Goal: Task Accomplishment & Management: Use online tool/utility

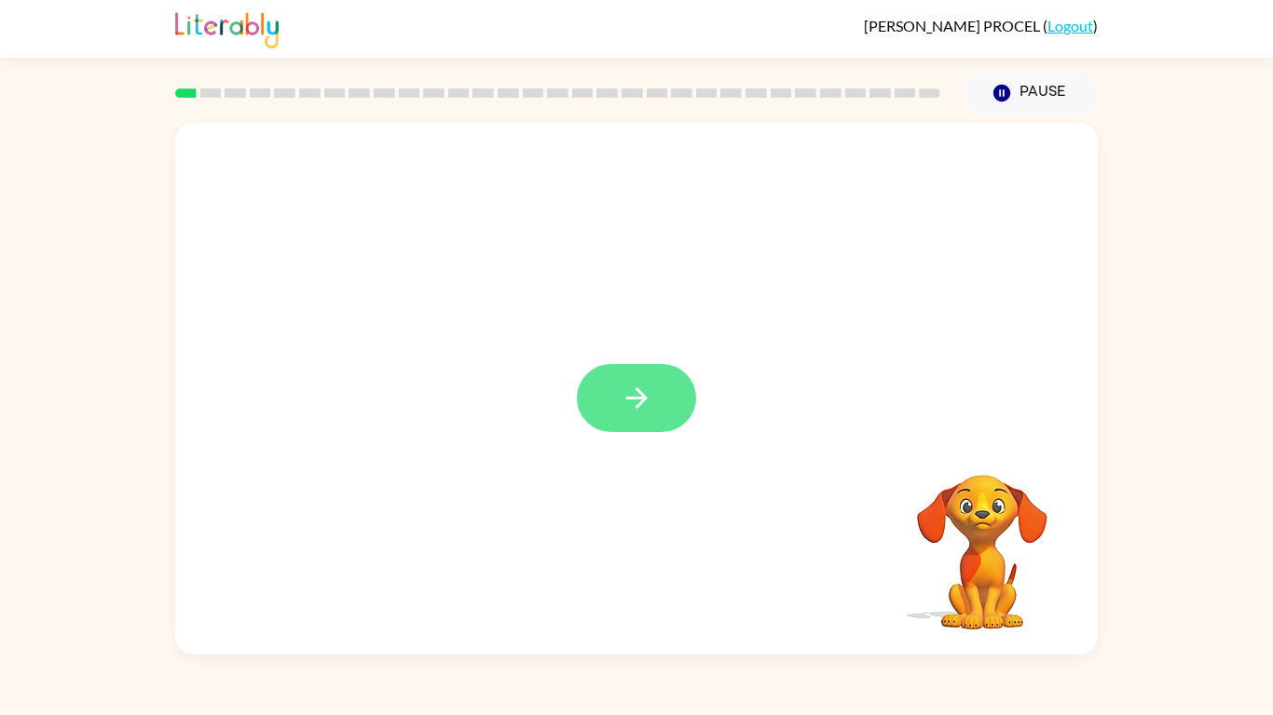
click at [648, 402] on icon "button" at bounding box center [636, 398] width 33 height 33
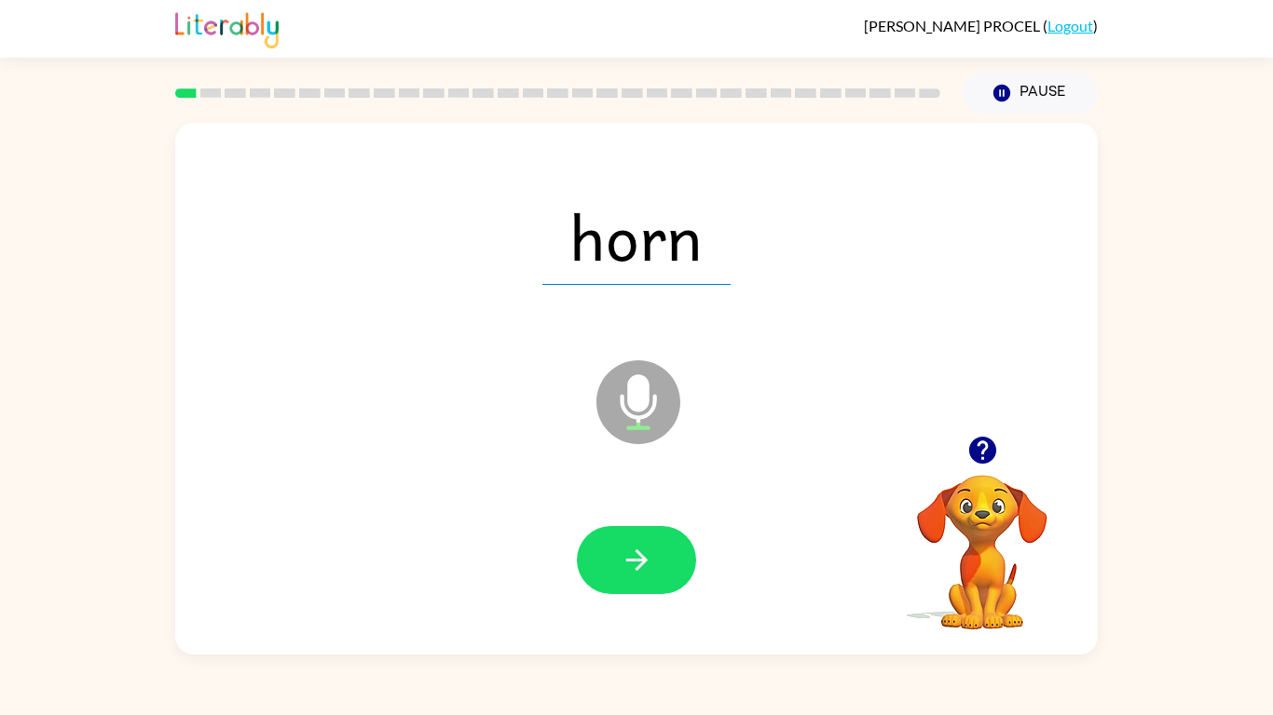
click at [1004, 438] on div at bounding box center [982, 451] width 186 height 48
click at [986, 462] on icon "button" at bounding box center [981, 450] width 27 height 27
click at [627, 557] on icon "button" at bounding box center [636, 560] width 33 height 33
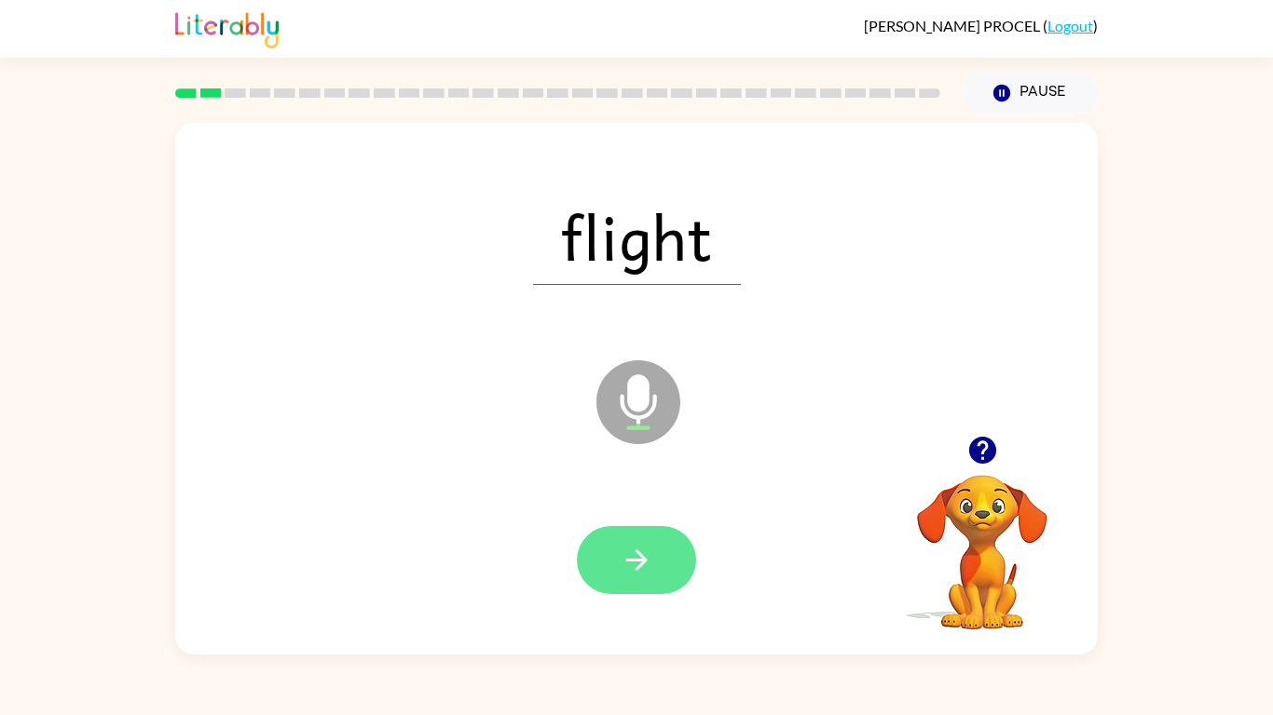
click at [664, 557] on button "button" at bounding box center [636, 560] width 119 height 68
click at [645, 557] on icon "button" at bounding box center [635, 560] width 21 height 21
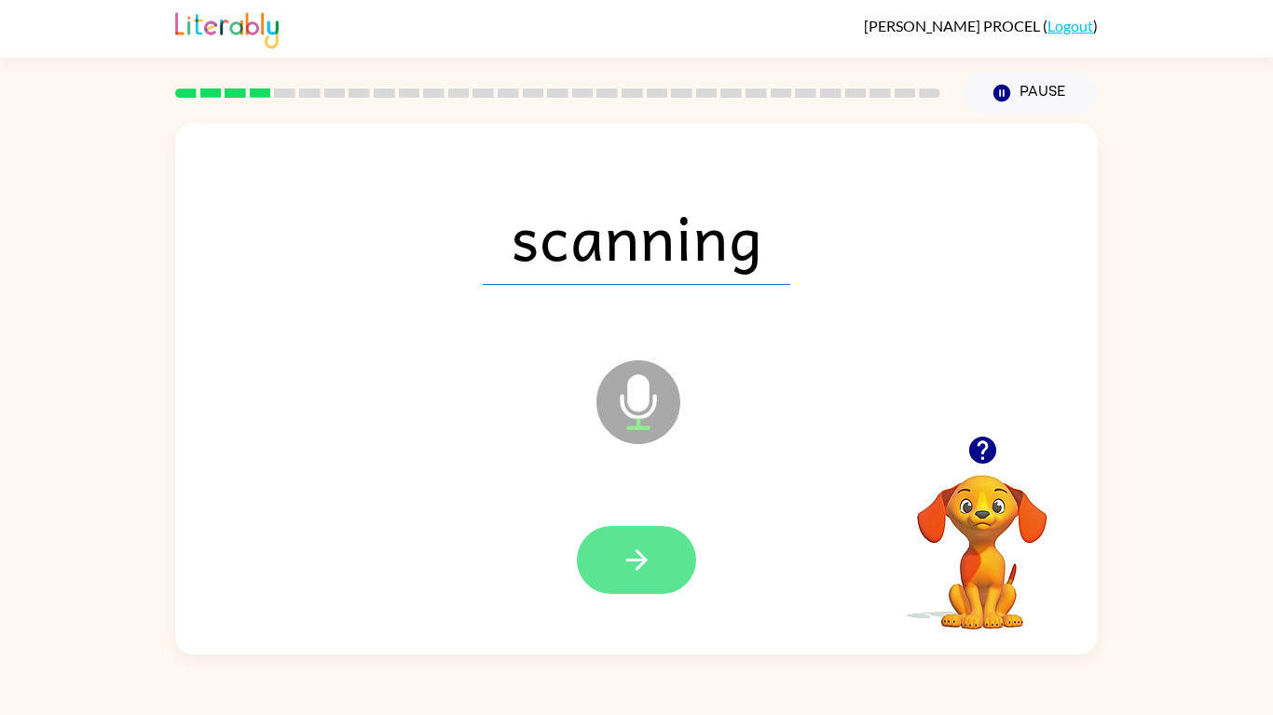
click at [648, 557] on button "button" at bounding box center [636, 560] width 119 height 68
click at [640, 546] on icon "button" at bounding box center [636, 560] width 33 height 33
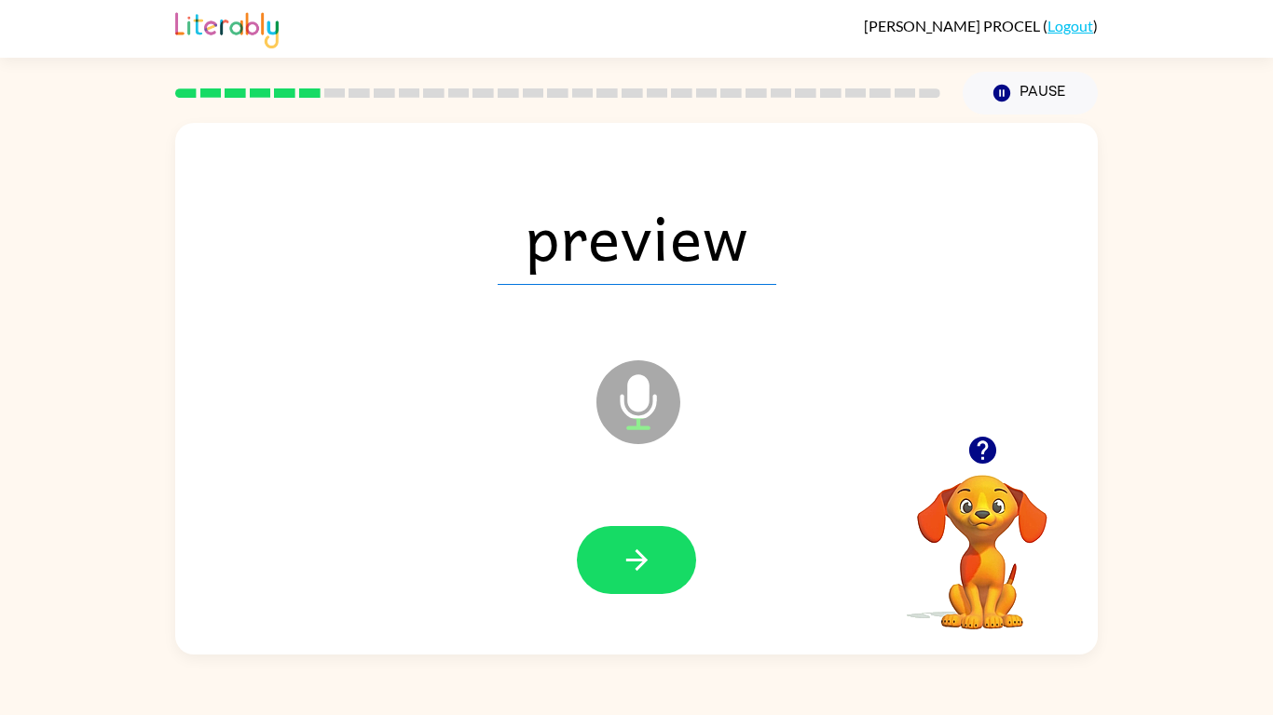
click at [640, 546] on icon "button" at bounding box center [636, 560] width 33 height 33
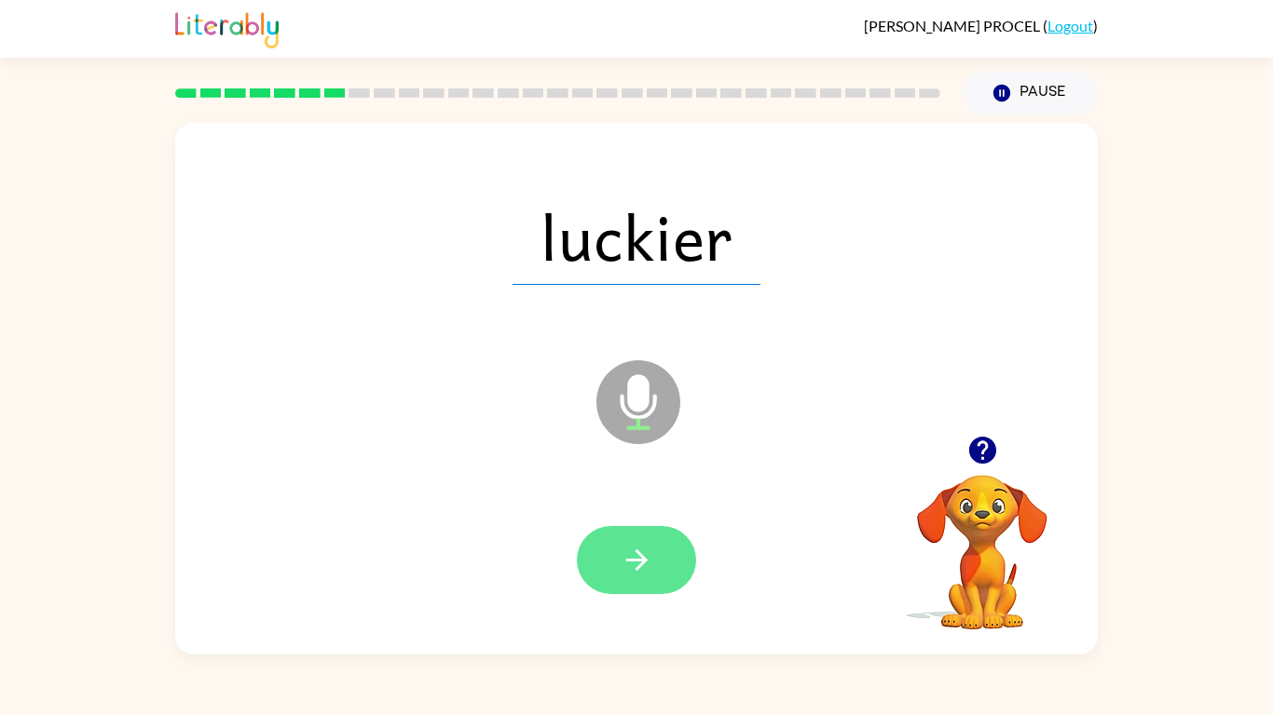
click at [642, 544] on icon "button" at bounding box center [636, 560] width 33 height 33
click at [637, 538] on button "button" at bounding box center [636, 560] width 119 height 68
click at [671, 557] on button "button" at bounding box center [636, 560] width 119 height 68
click at [664, 557] on button "button" at bounding box center [636, 560] width 119 height 68
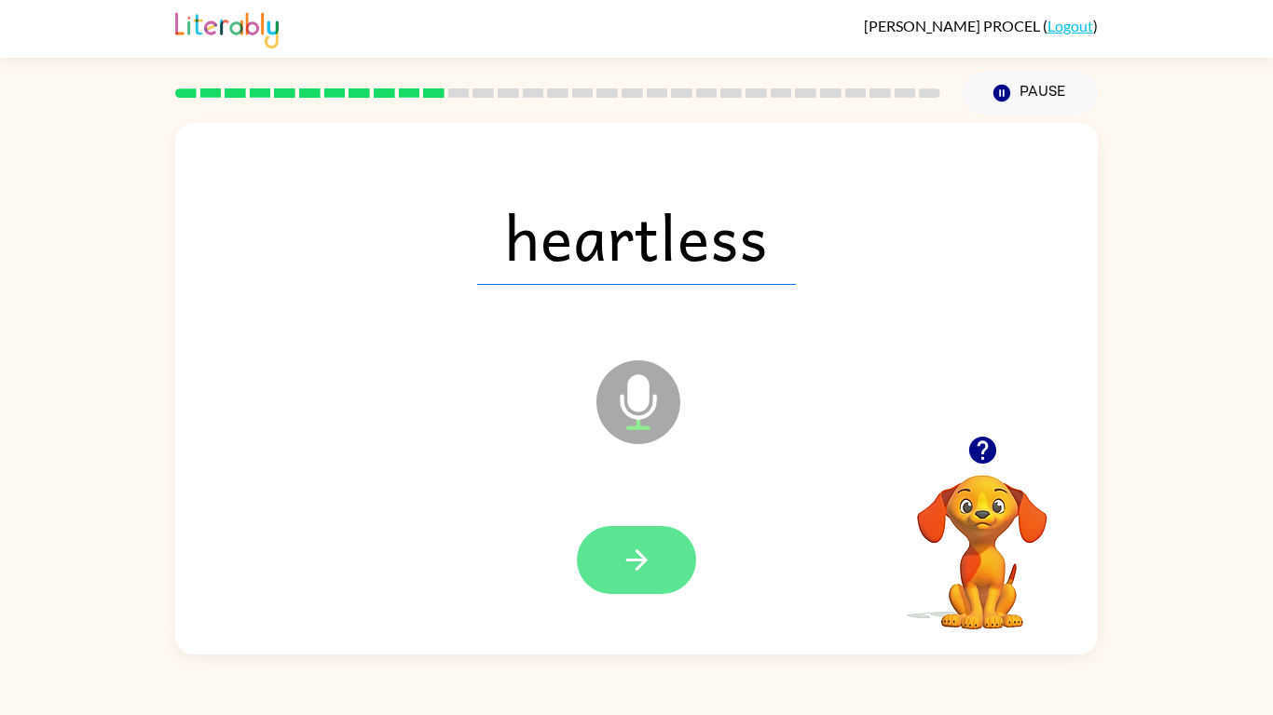
click at [604, 557] on button "button" at bounding box center [636, 560] width 119 height 68
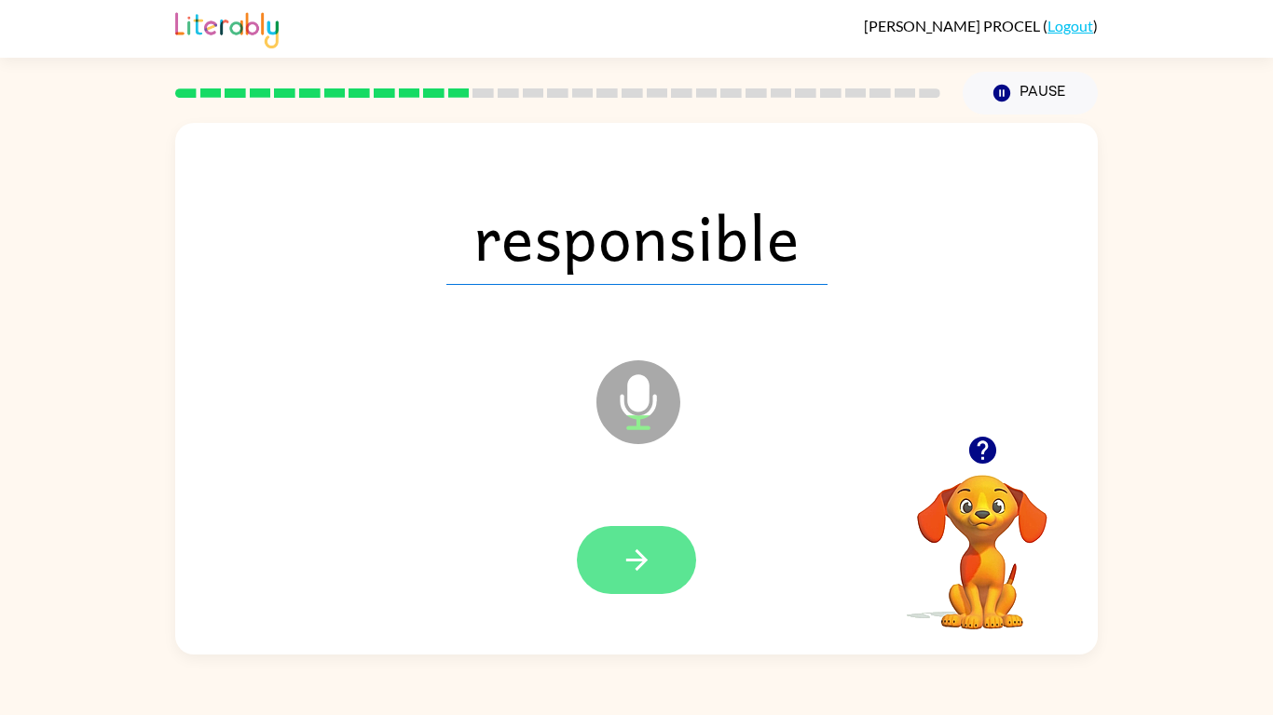
click at [618, 557] on button "button" at bounding box center [636, 560] width 119 height 68
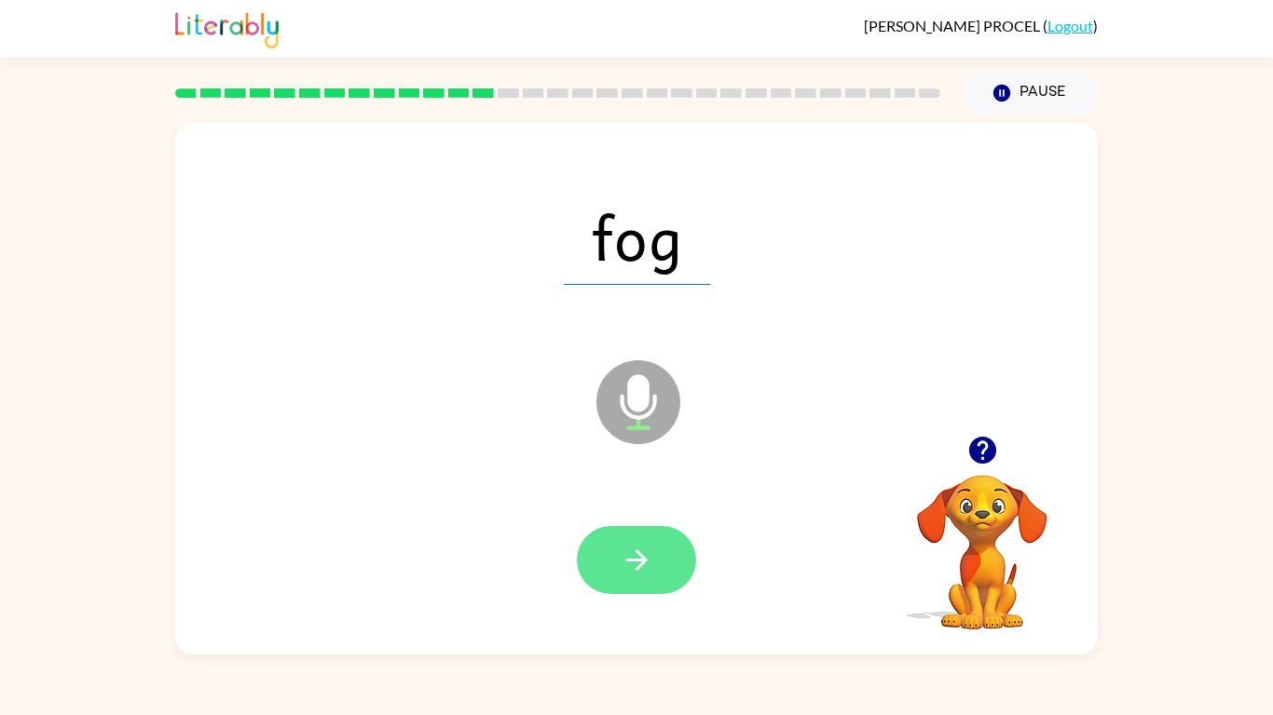
click at [670, 557] on button "button" at bounding box center [636, 560] width 119 height 68
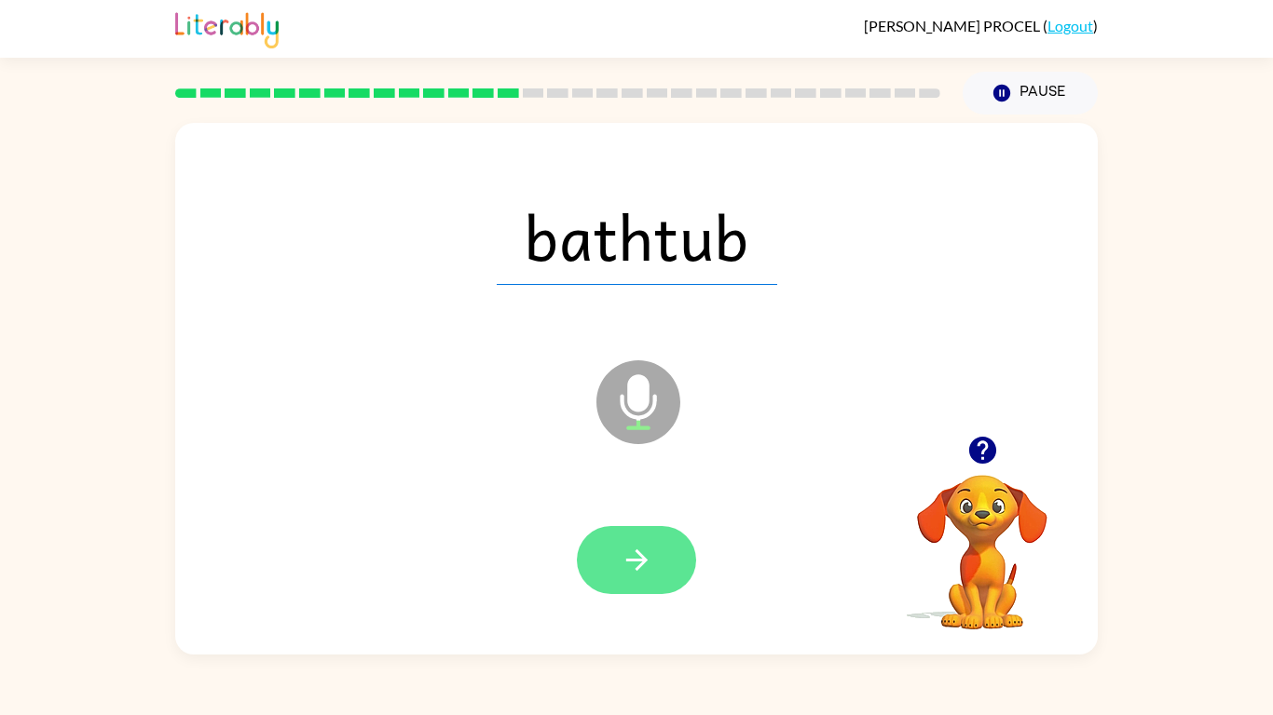
click at [665, 557] on button "button" at bounding box center [636, 560] width 119 height 68
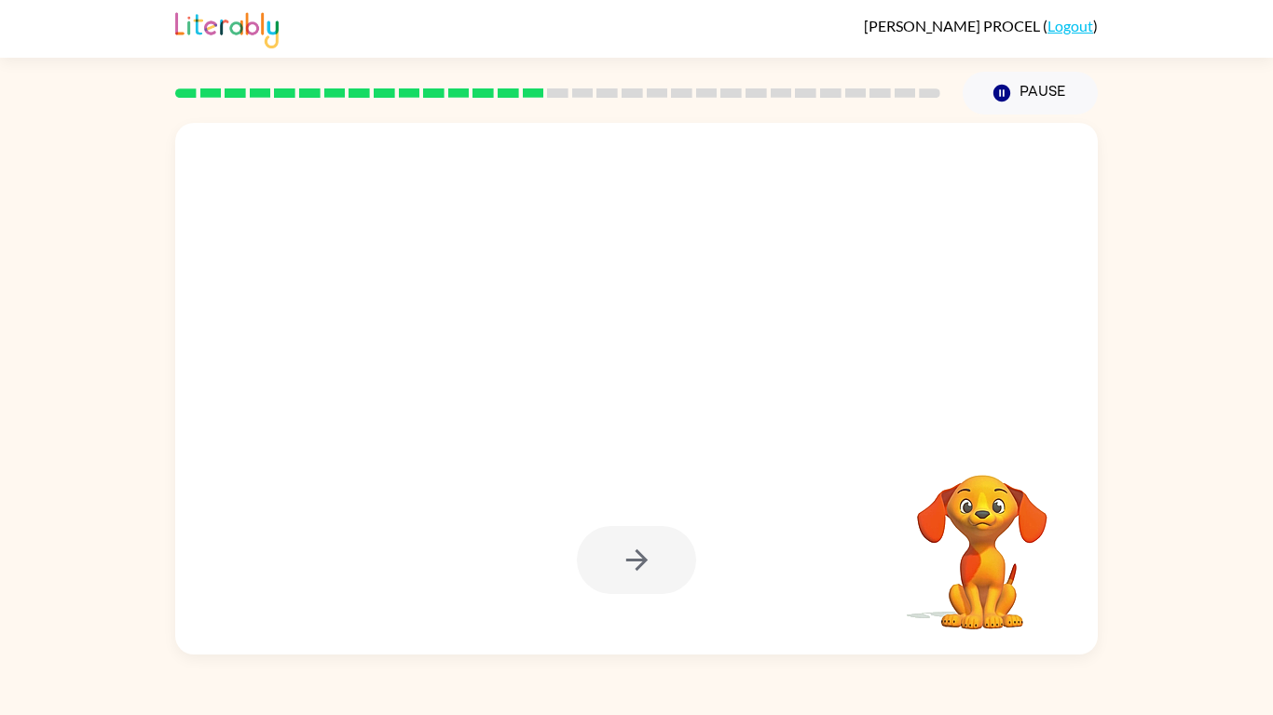
click at [648, 538] on div at bounding box center [636, 560] width 119 height 68
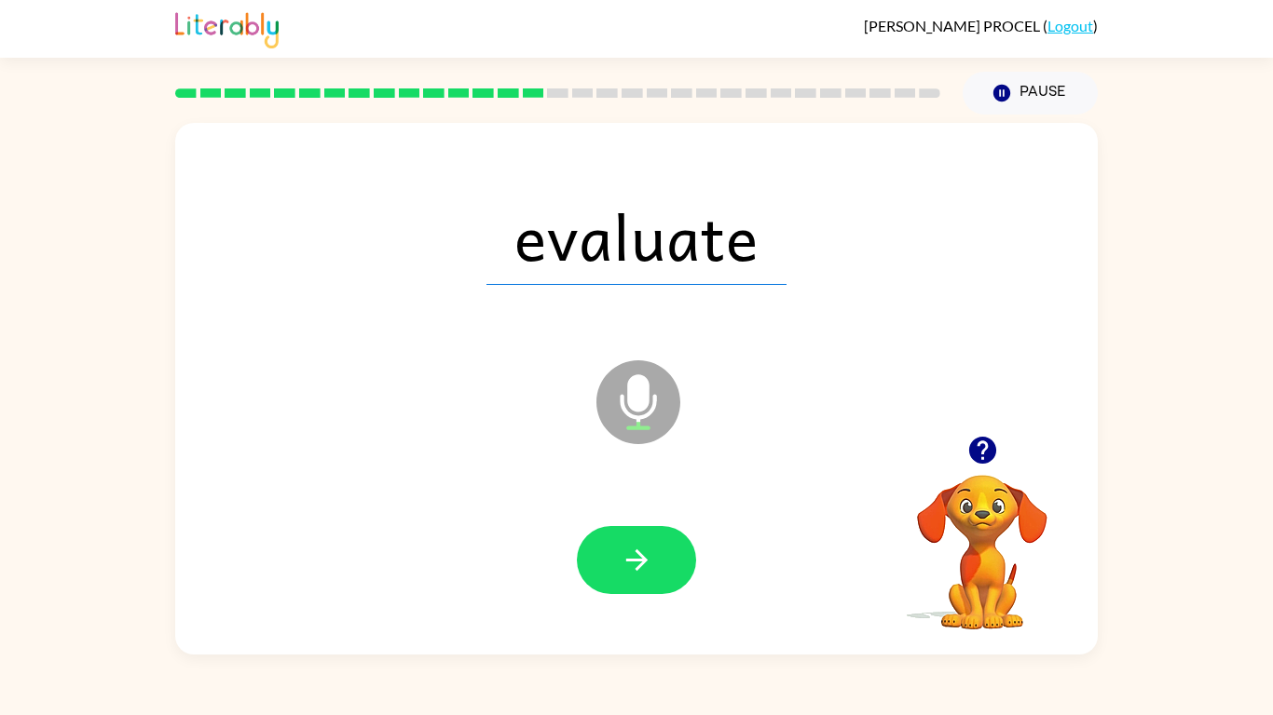
click at [648, 538] on button "button" at bounding box center [636, 560] width 119 height 68
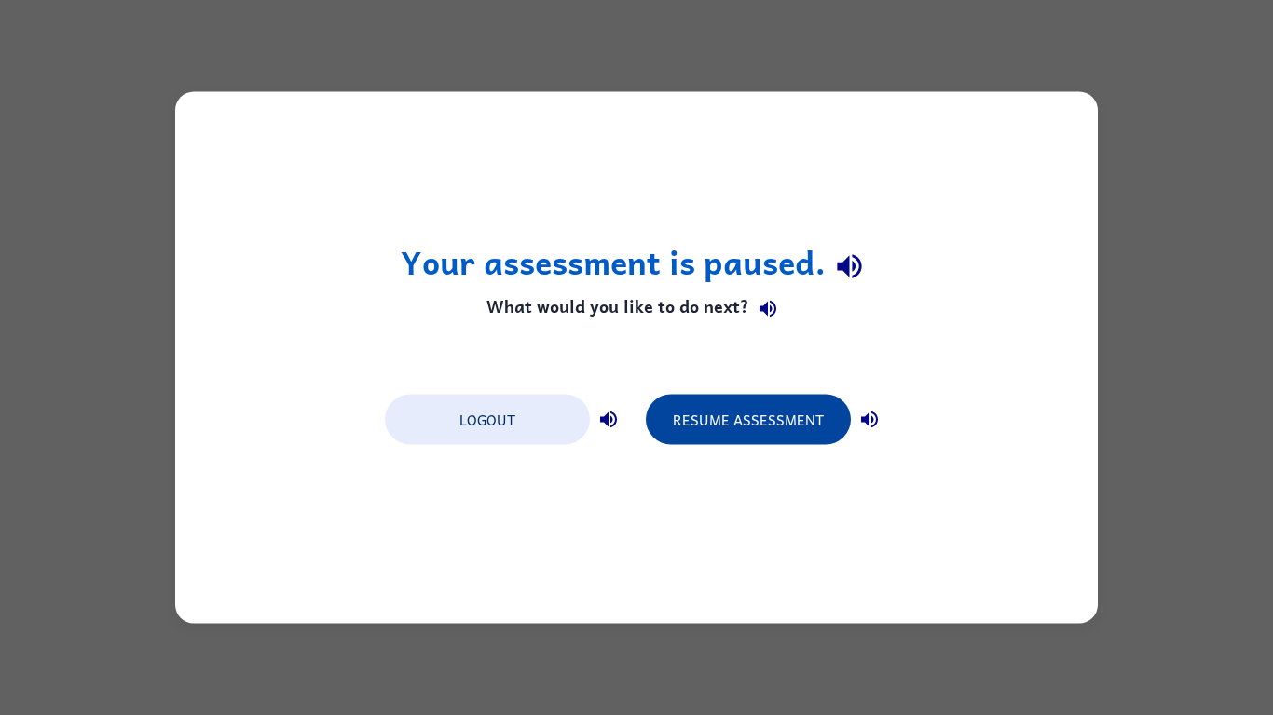
click at [701, 417] on button "Resume Assessment" at bounding box center [748, 420] width 205 height 50
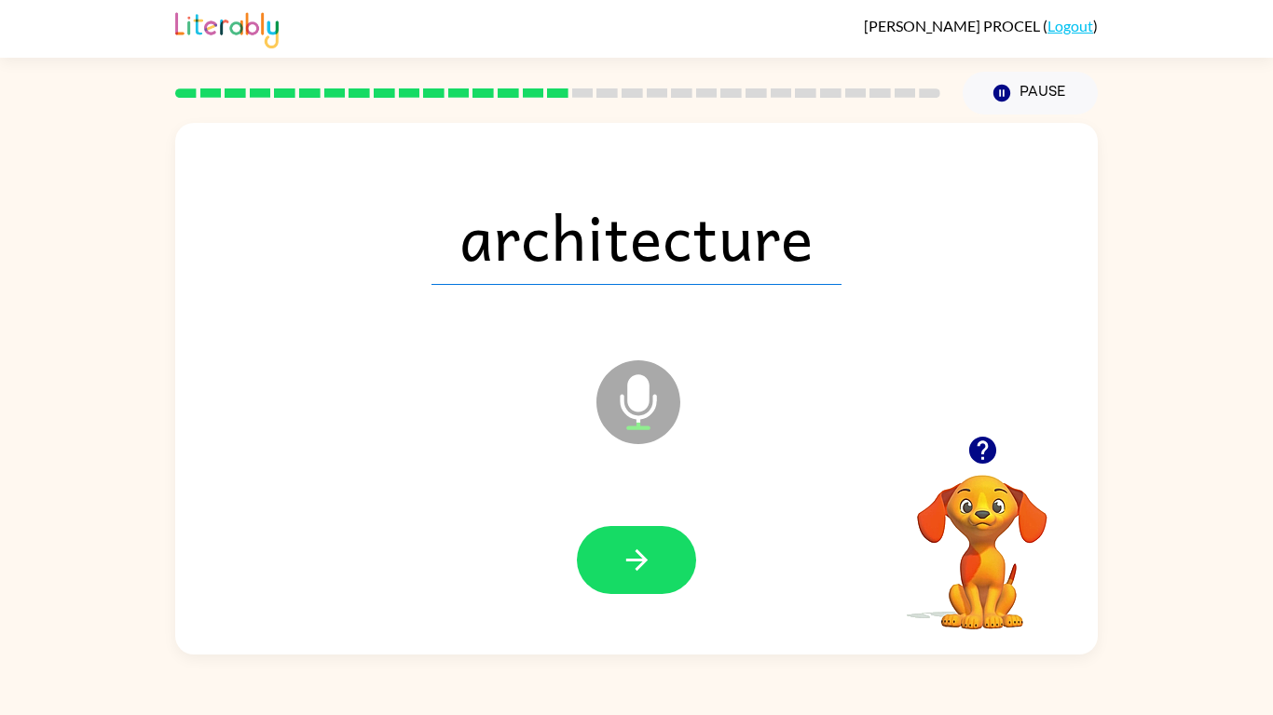
click at [483, 495] on div at bounding box center [636, 560] width 885 height 153
click at [670, 552] on button "button" at bounding box center [636, 560] width 119 height 68
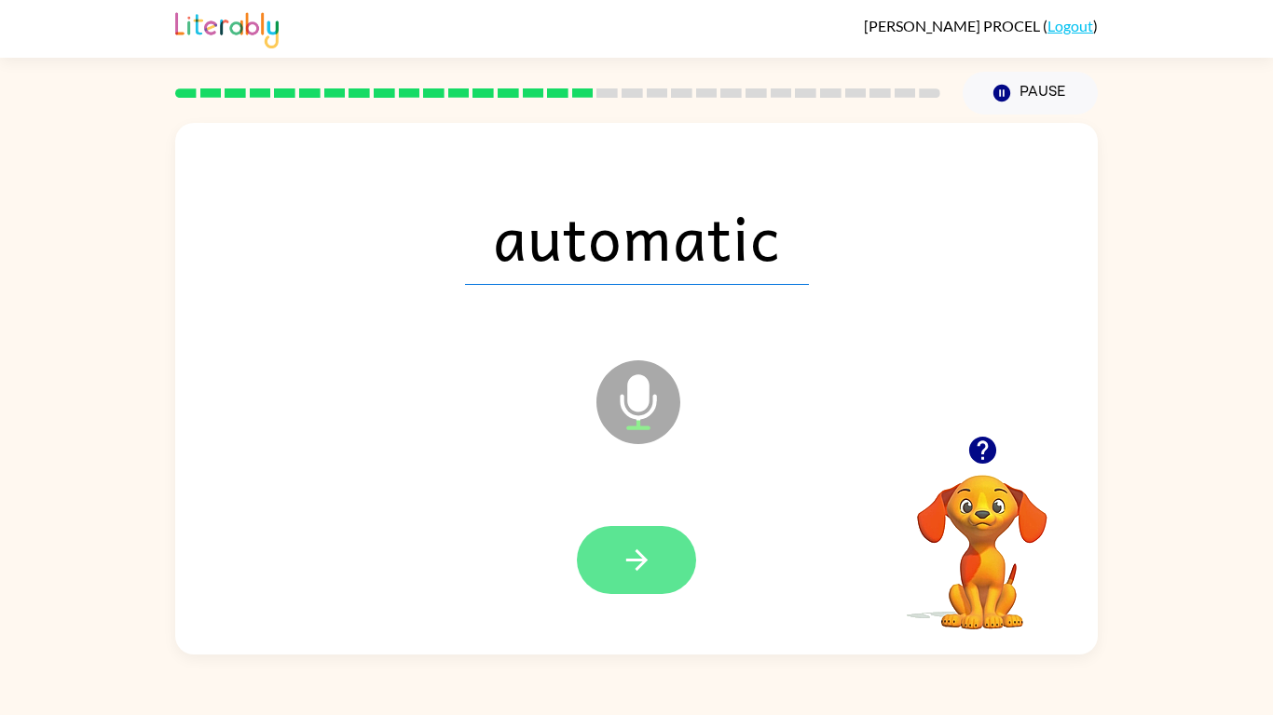
click at [643, 557] on icon "button" at bounding box center [636, 560] width 33 height 33
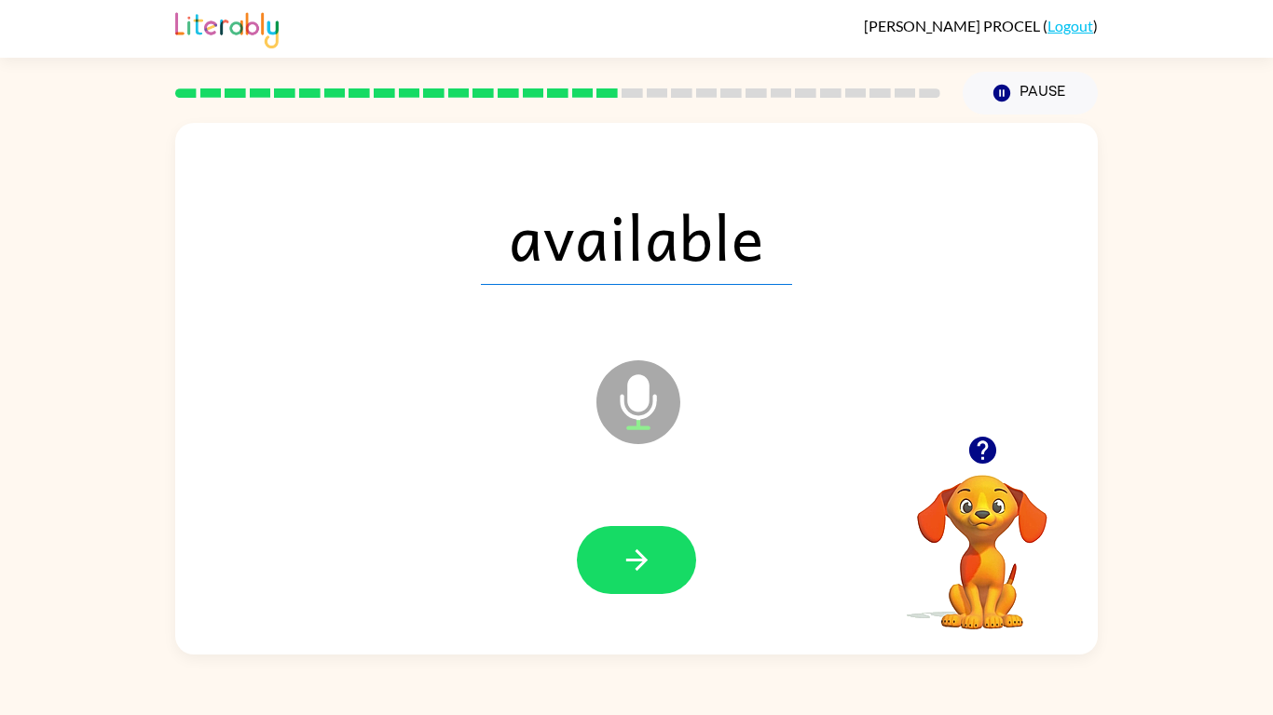
click at [643, 557] on icon "button" at bounding box center [636, 560] width 33 height 33
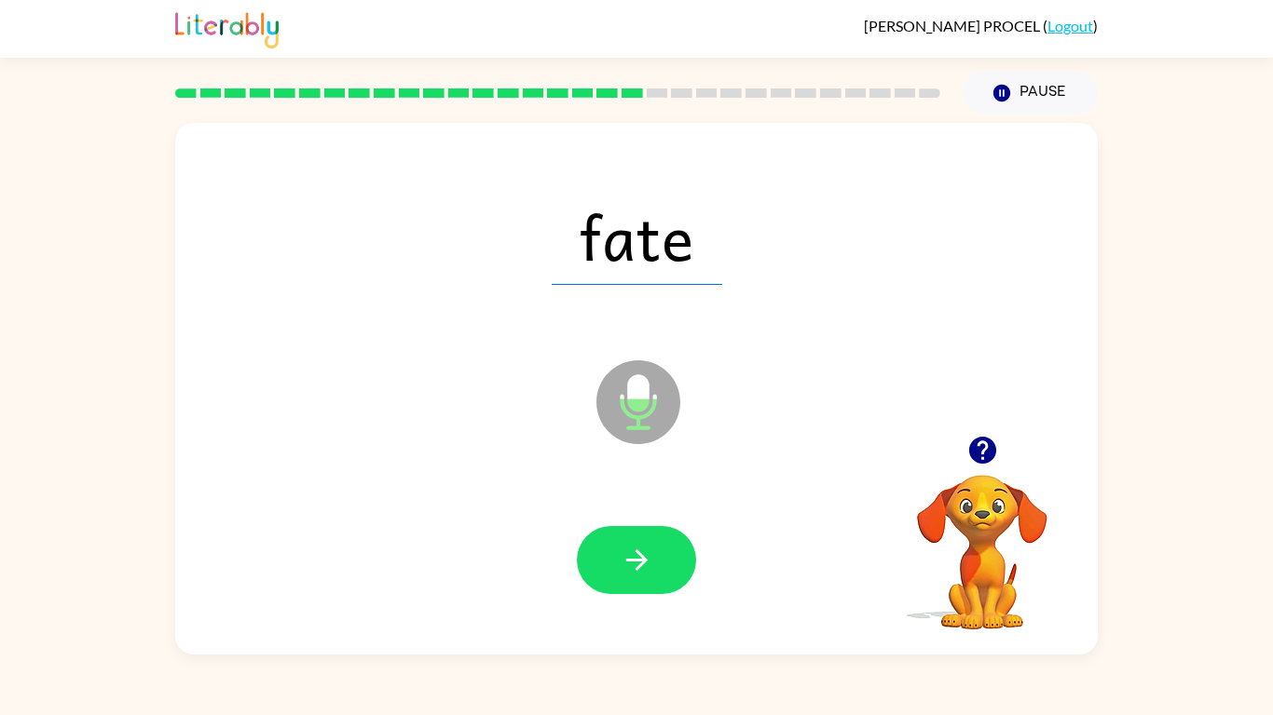
click at [643, 557] on icon "button" at bounding box center [636, 560] width 33 height 33
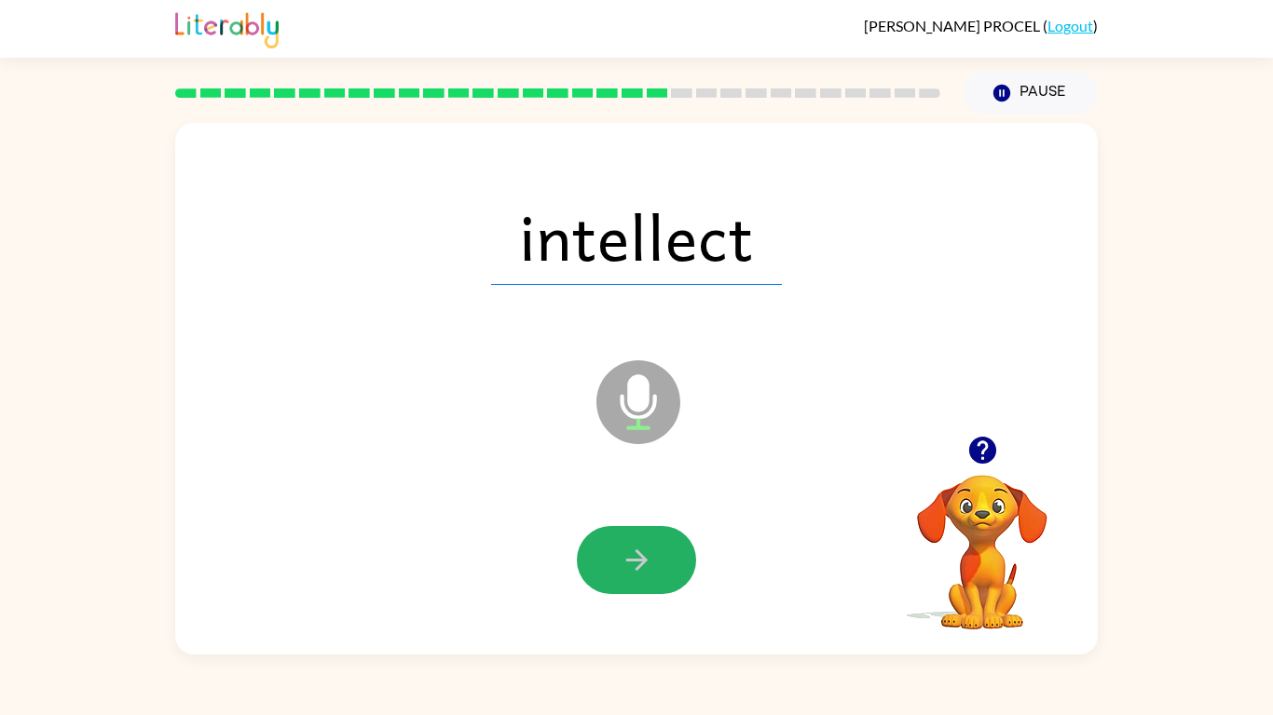
click at [643, 557] on icon "button" at bounding box center [636, 560] width 33 height 33
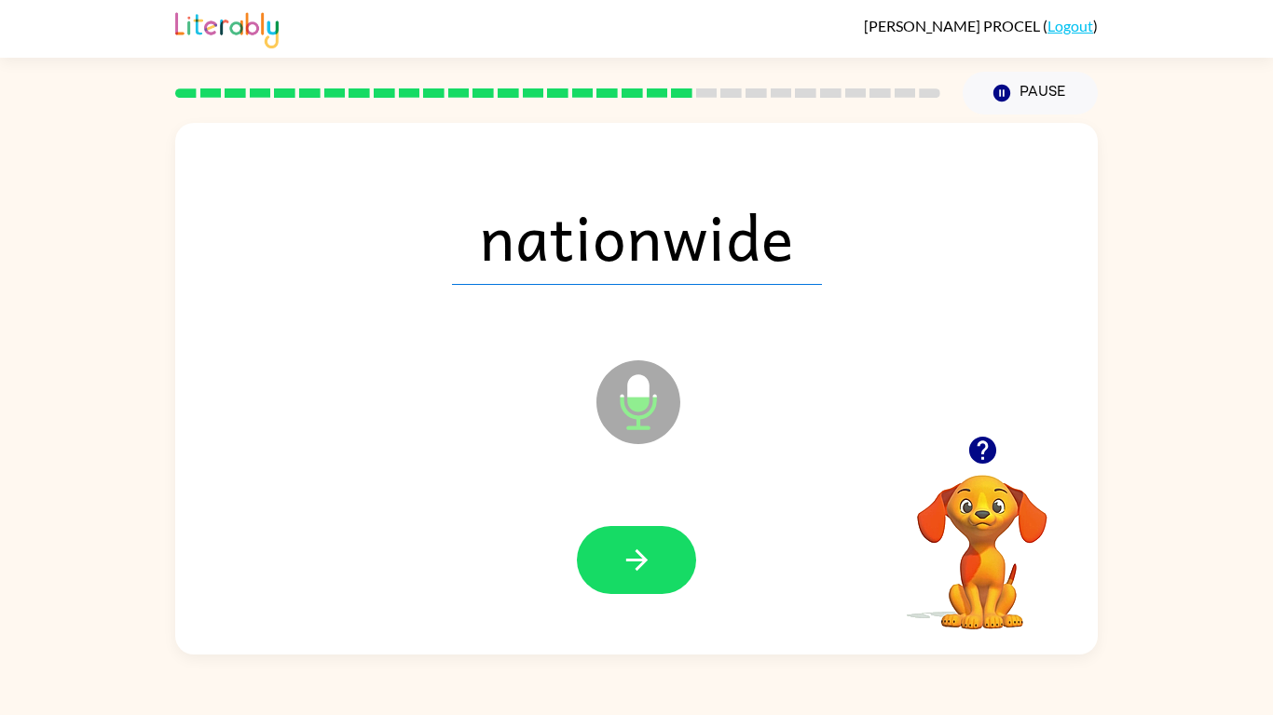
click at [643, 557] on icon "button" at bounding box center [636, 560] width 33 height 33
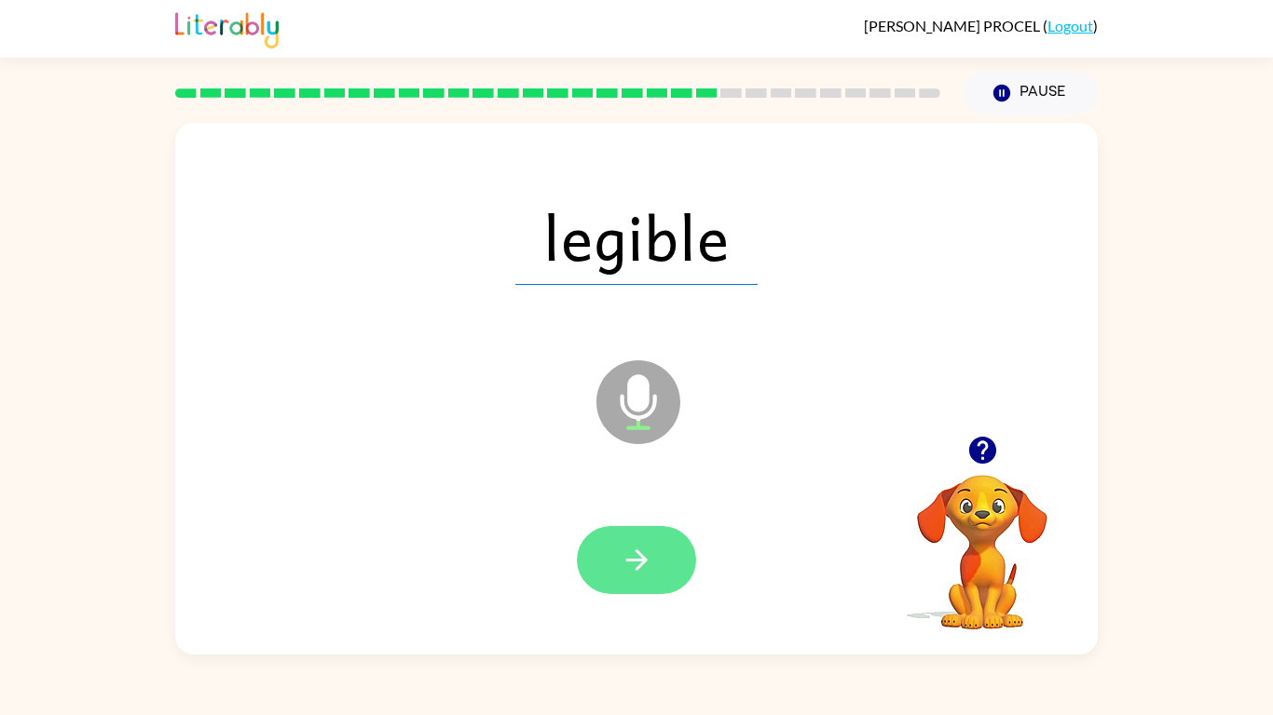
click at [643, 557] on icon "button" at bounding box center [636, 560] width 33 height 33
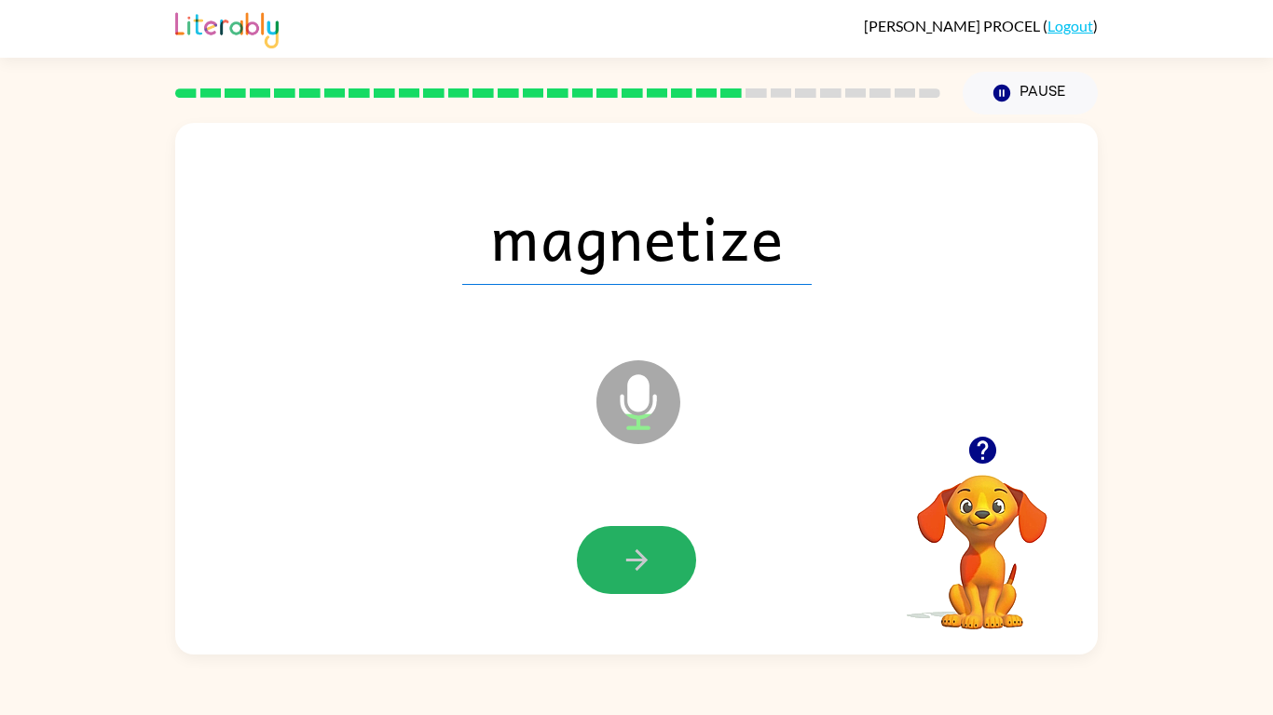
click at [643, 557] on icon "button" at bounding box center [636, 560] width 33 height 33
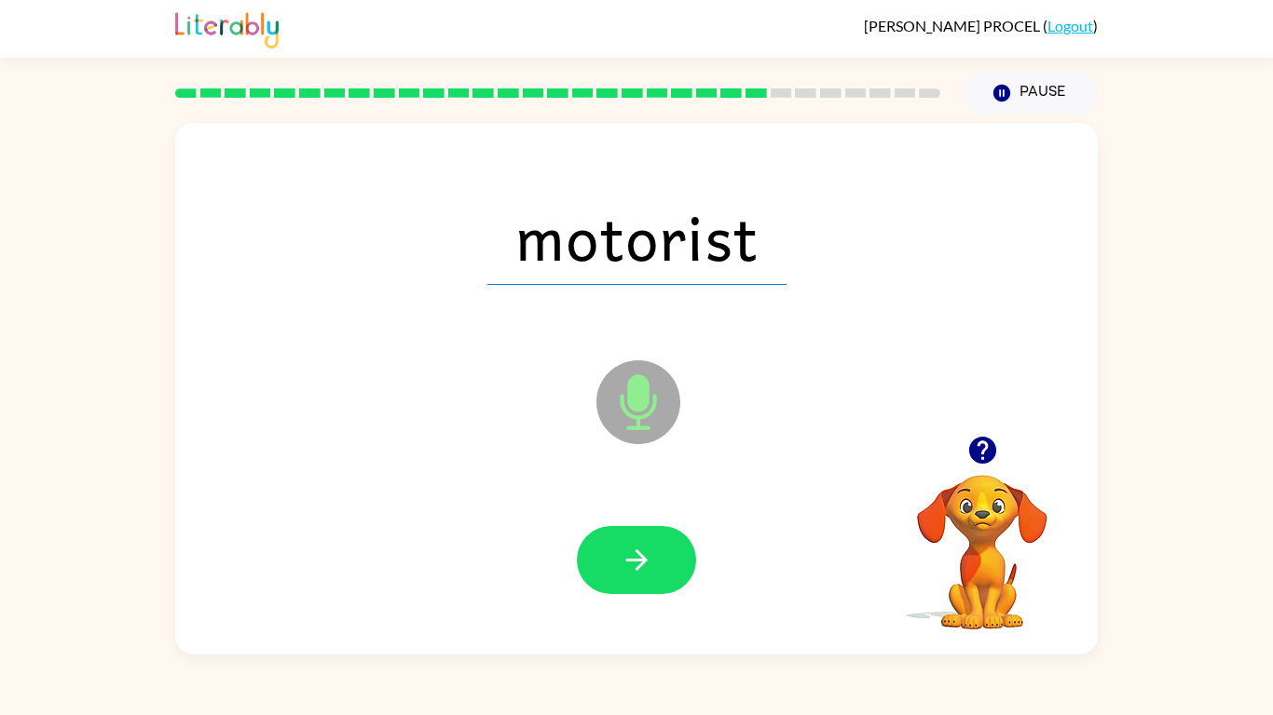
click at [631, 557] on div at bounding box center [636, 560] width 885 height 153
click at [626, 557] on icon "button" at bounding box center [636, 560] width 33 height 33
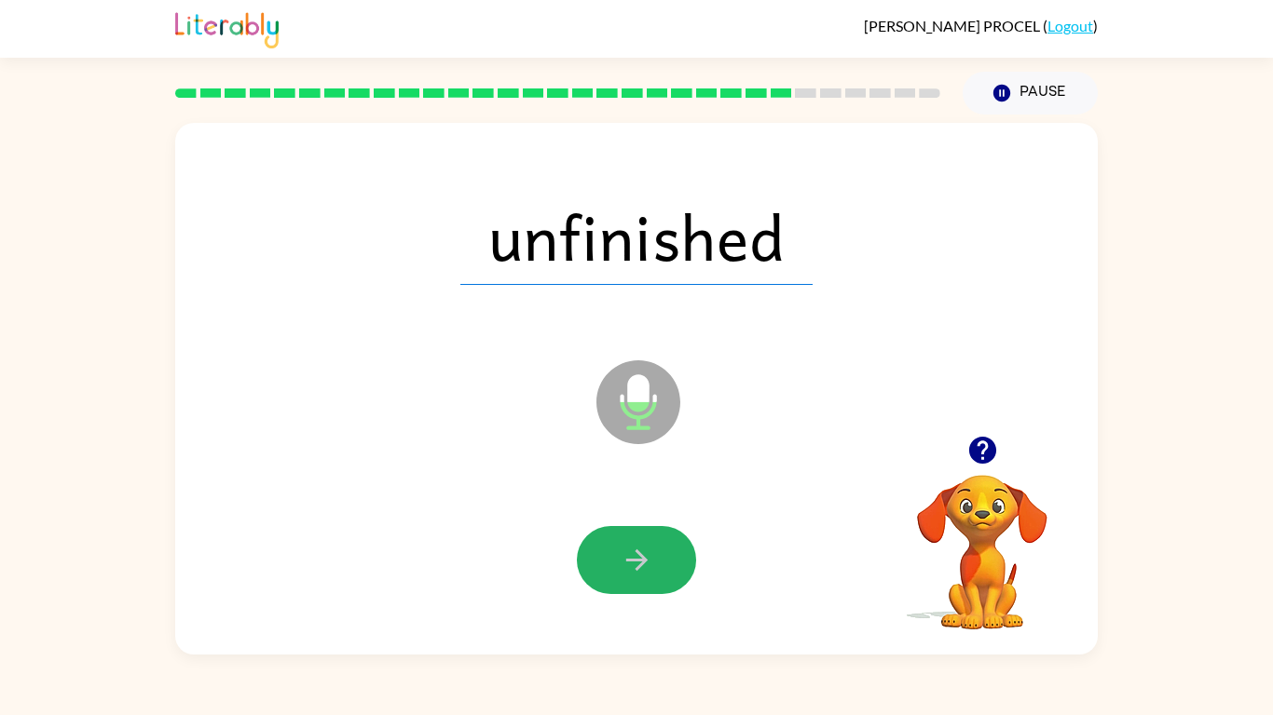
click at [626, 557] on icon "button" at bounding box center [636, 560] width 33 height 33
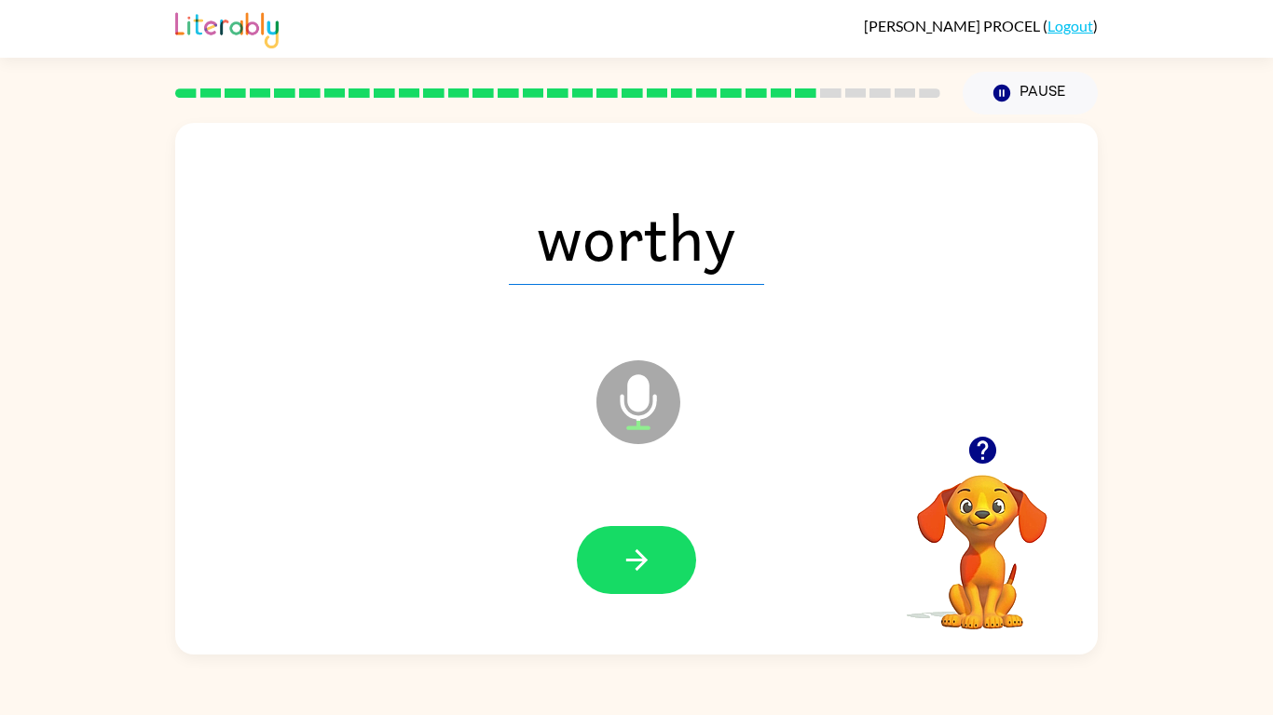
click at [626, 557] on icon "button" at bounding box center [636, 560] width 33 height 33
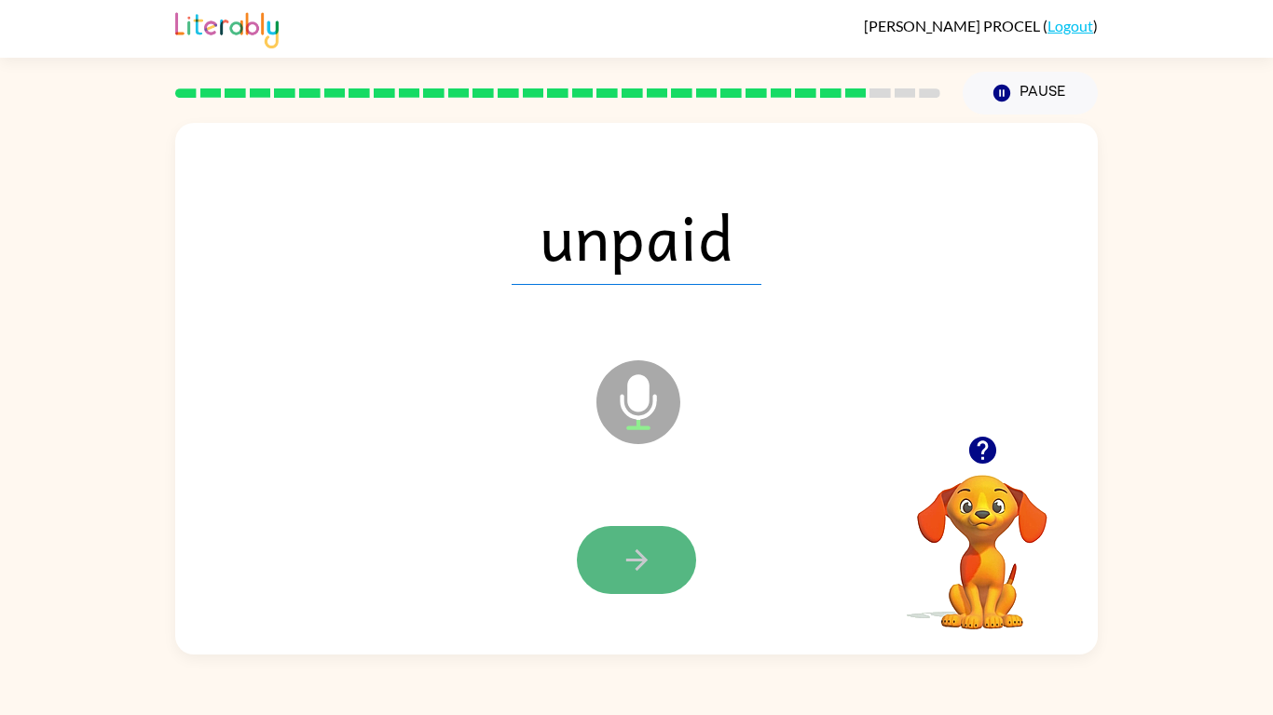
click at [626, 557] on icon "button" at bounding box center [636, 560] width 33 height 33
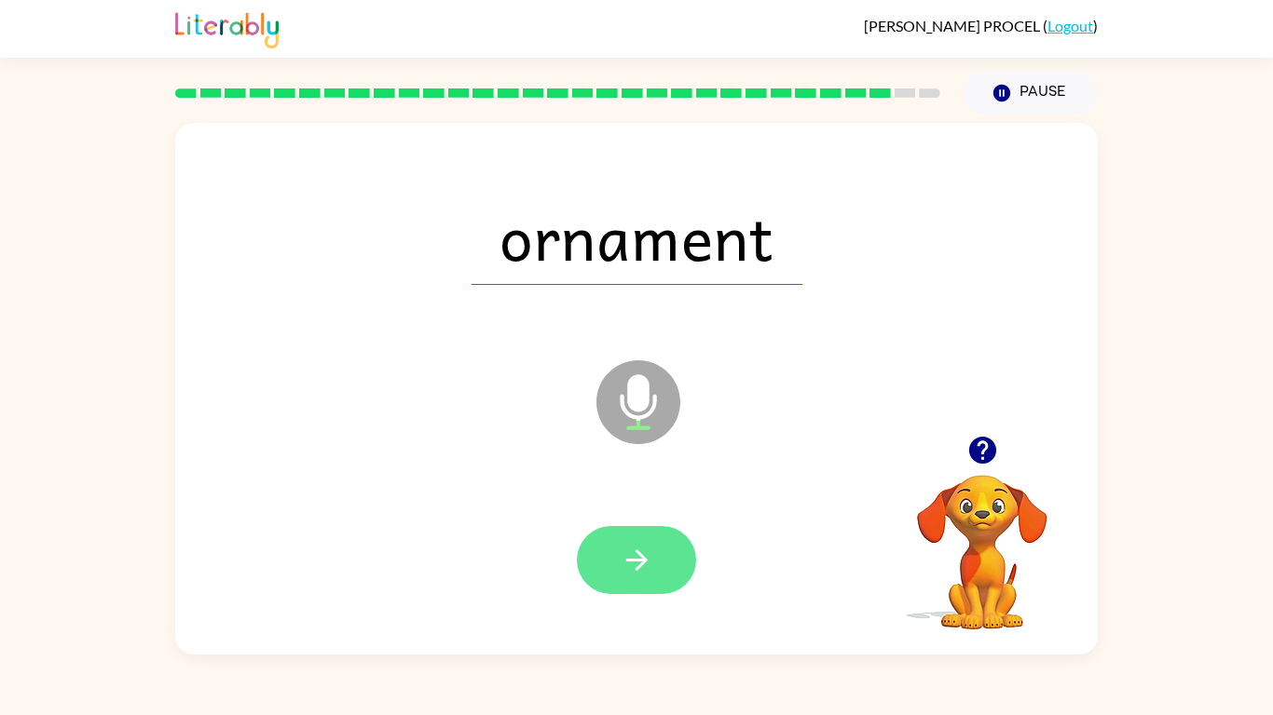
click at [591, 557] on button "button" at bounding box center [636, 560] width 119 height 68
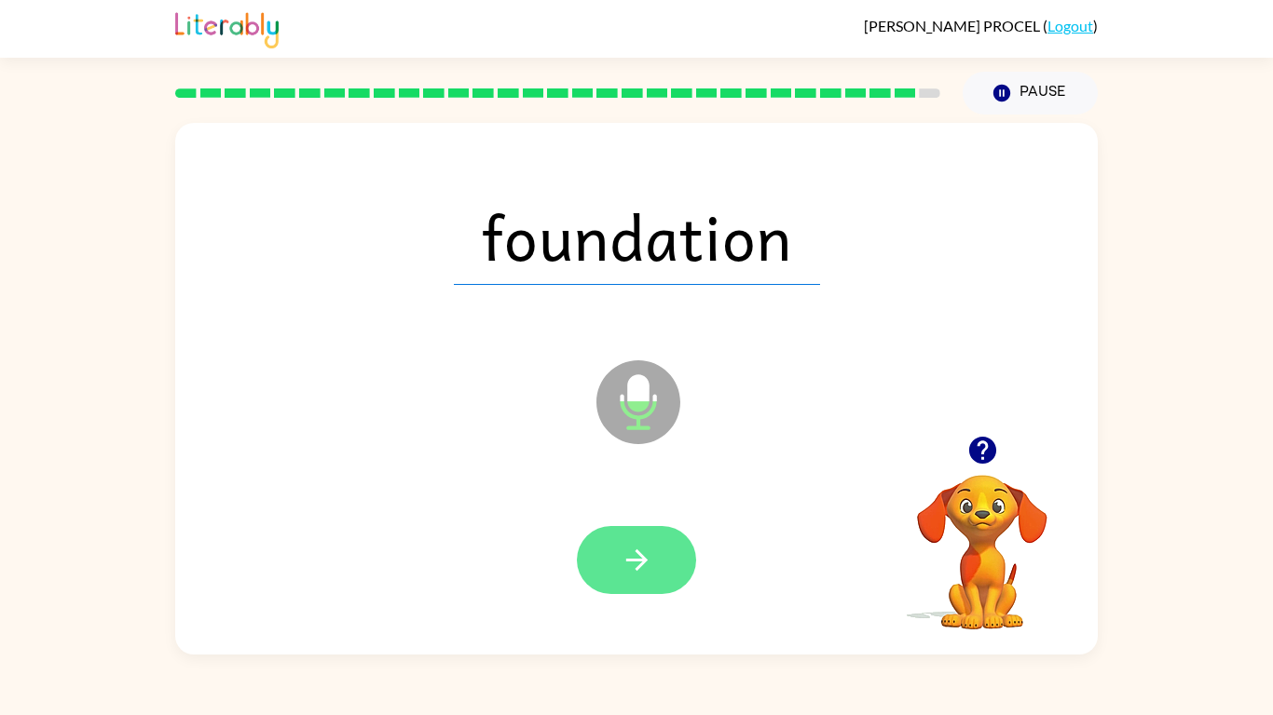
click at [607, 557] on button "button" at bounding box center [636, 560] width 119 height 68
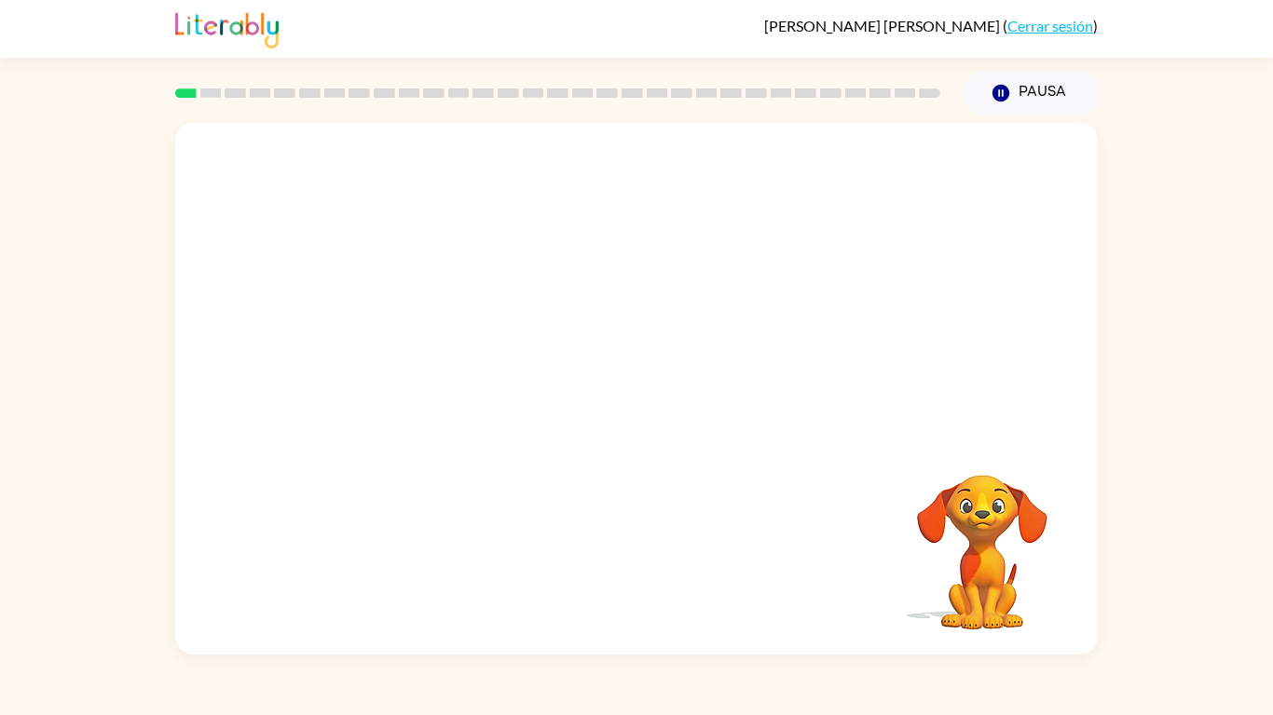
click at [647, 383] on div at bounding box center [636, 279] width 922 height 313
click at [850, 280] on div at bounding box center [636, 279] width 922 height 313
click at [934, 325] on div at bounding box center [636, 279] width 922 height 313
click at [973, 340] on video "Tu navegador debe admitir la reproducción de archivos .mp4 para usar Literably.…" at bounding box center [636, 279] width 922 height 313
click at [999, 404] on video "Tu navegador debe admitir la reproducción de archivos .mp4 para usar Literably.…" at bounding box center [636, 279] width 922 height 313
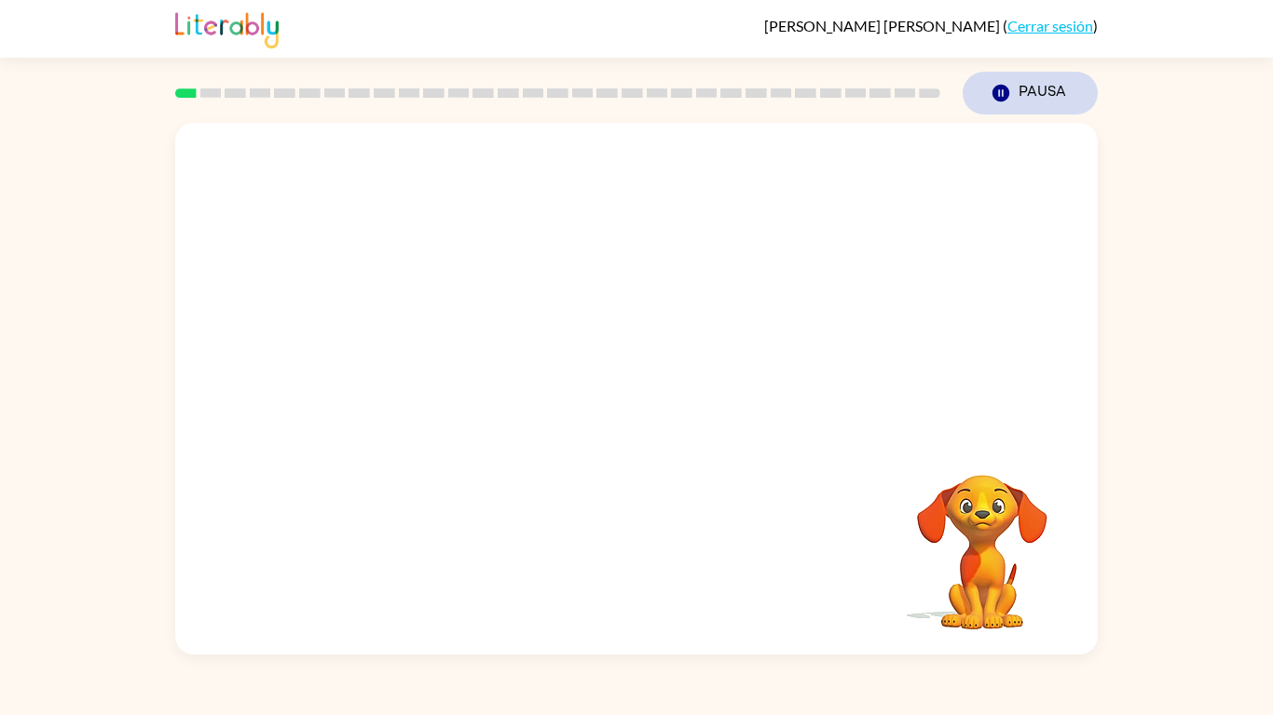
click at [1053, 96] on button "Pausa Pausa" at bounding box center [1029, 93] width 135 height 43
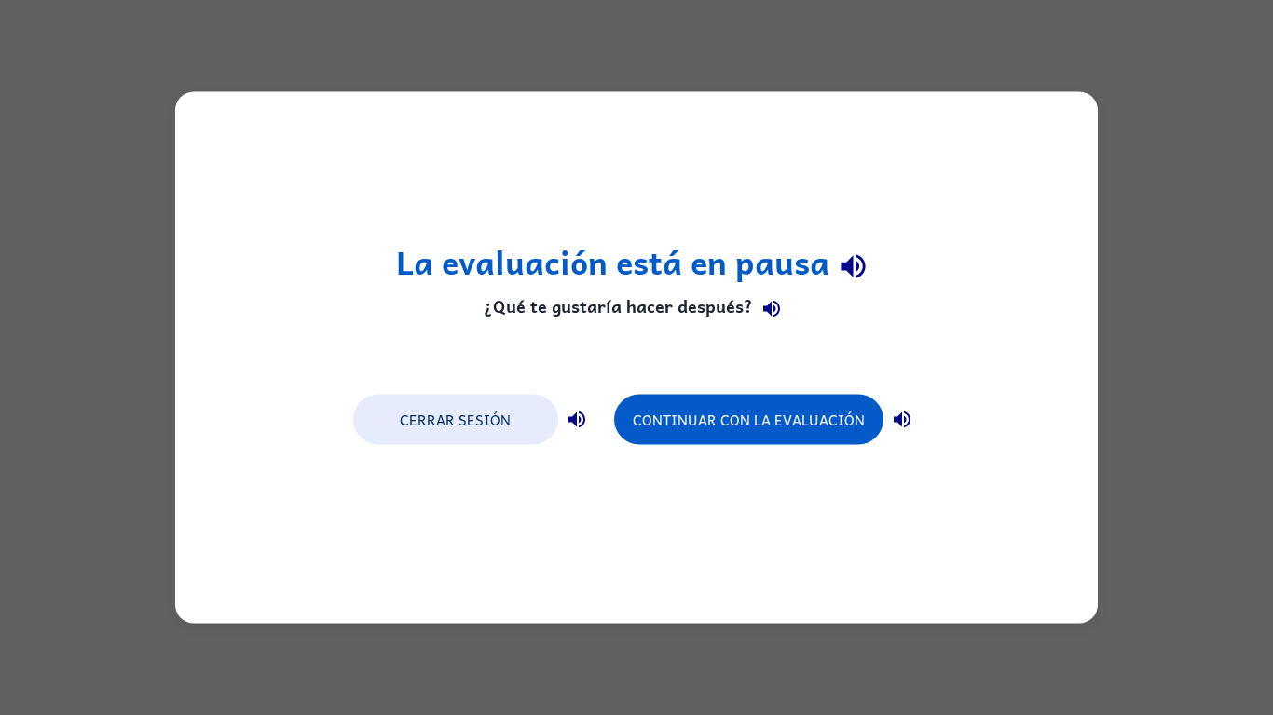
click at [746, 445] on div "Cerrar sesión Continuar con la evaluación" at bounding box center [637, 418] width 586 height 71
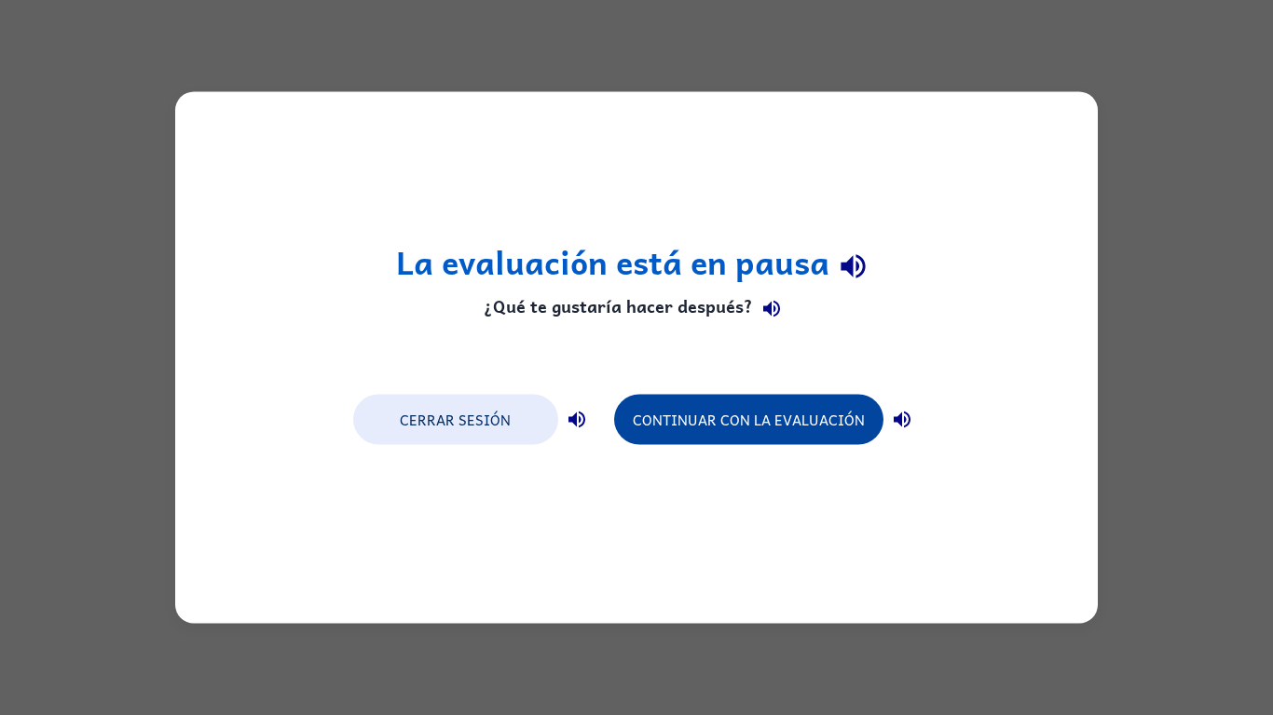
click at [764, 432] on button "Continuar con la evaluación" at bounding box center [748, 420] width 269 height 50
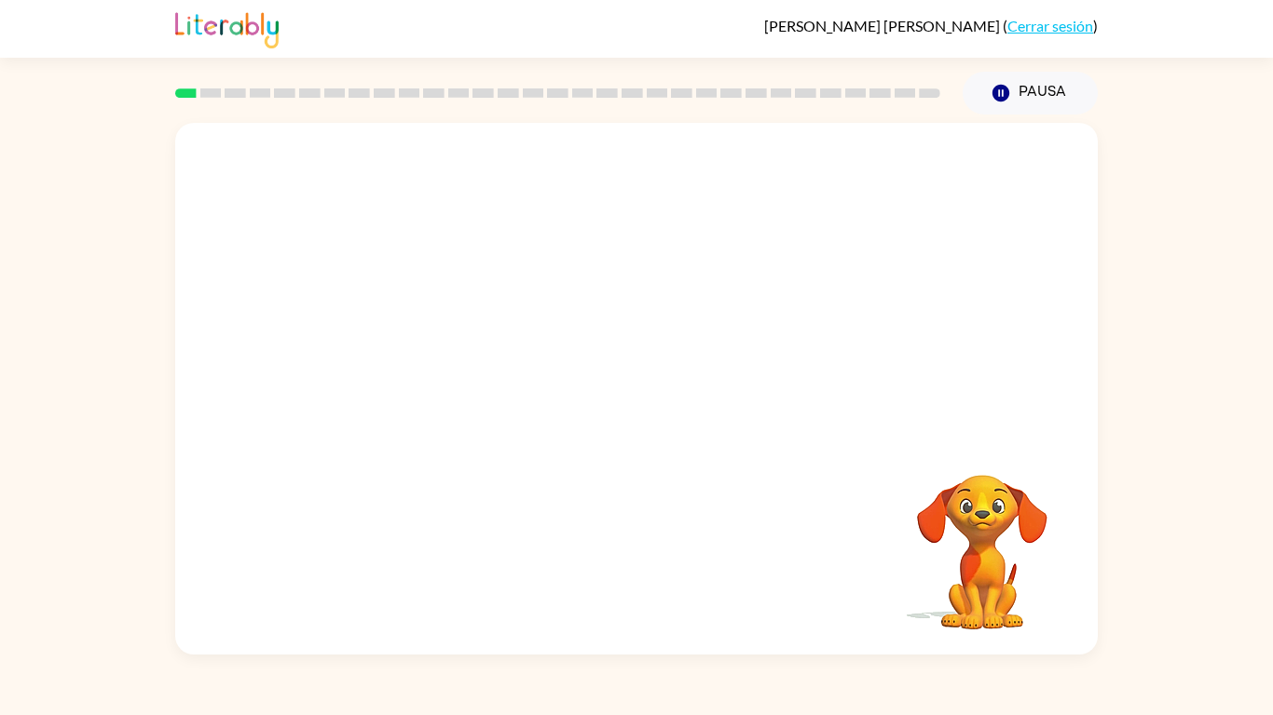
click at [644, 345] on div at bounding box center [636, 279] width 922 height 313
click at [403, 348] on video "Tu navegador debe admitir la reproducción de archivos .mp4 para usar Literably.…" at bounding box center [636, 279] width 922 height 313
click at [293, 300] on video "Tu navegador debe admitir la reproducción de archivos .mp4 para usar Literably.…" at bounding box center [636, 279] width 922 height 313
click at [413, 348] on video "Tu navegador debe admitir la reproducción de archivos .mp4 para usar Literably.…" at bounding box center [636, 279] width 922 height 313
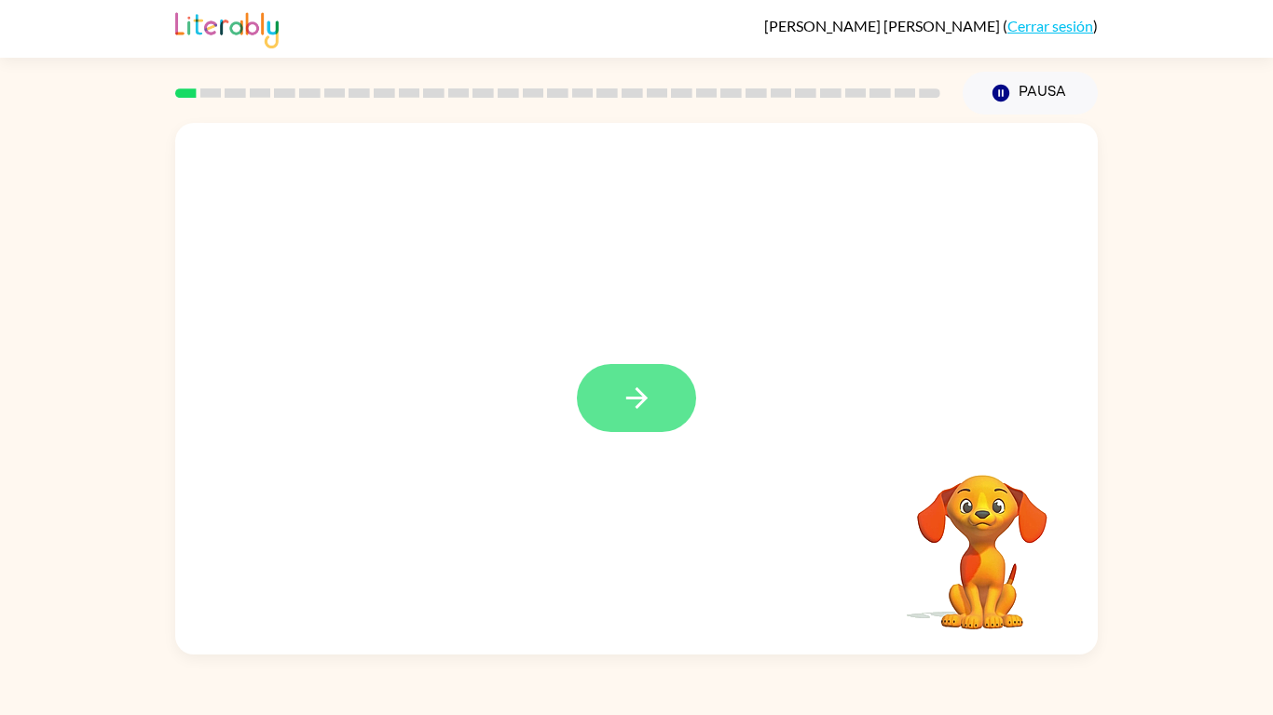
click at [600, 430] on button "button" at bounding box center [636, 398] width 119 height 68
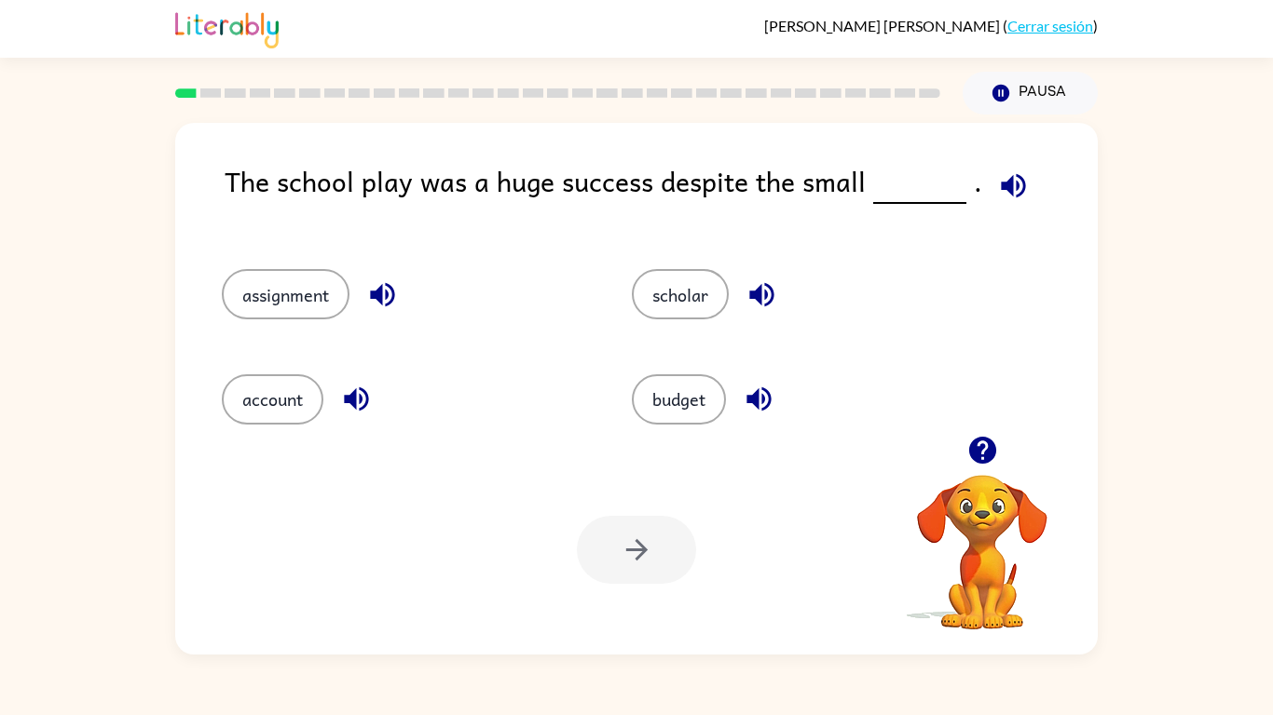
click at [898, 279] on div "scholar" at bounding box center [815, 294] width 367 height 50
click at [1025, 183] on button "button" at bounding box center [1013, 186] width 48 height 48
click at [626, 396] on div "budget" at bounding box center [801, 391] width 410 height 104
click at [673, 415] on button "budget" at bounding box center [679, 400] width 94 height 50
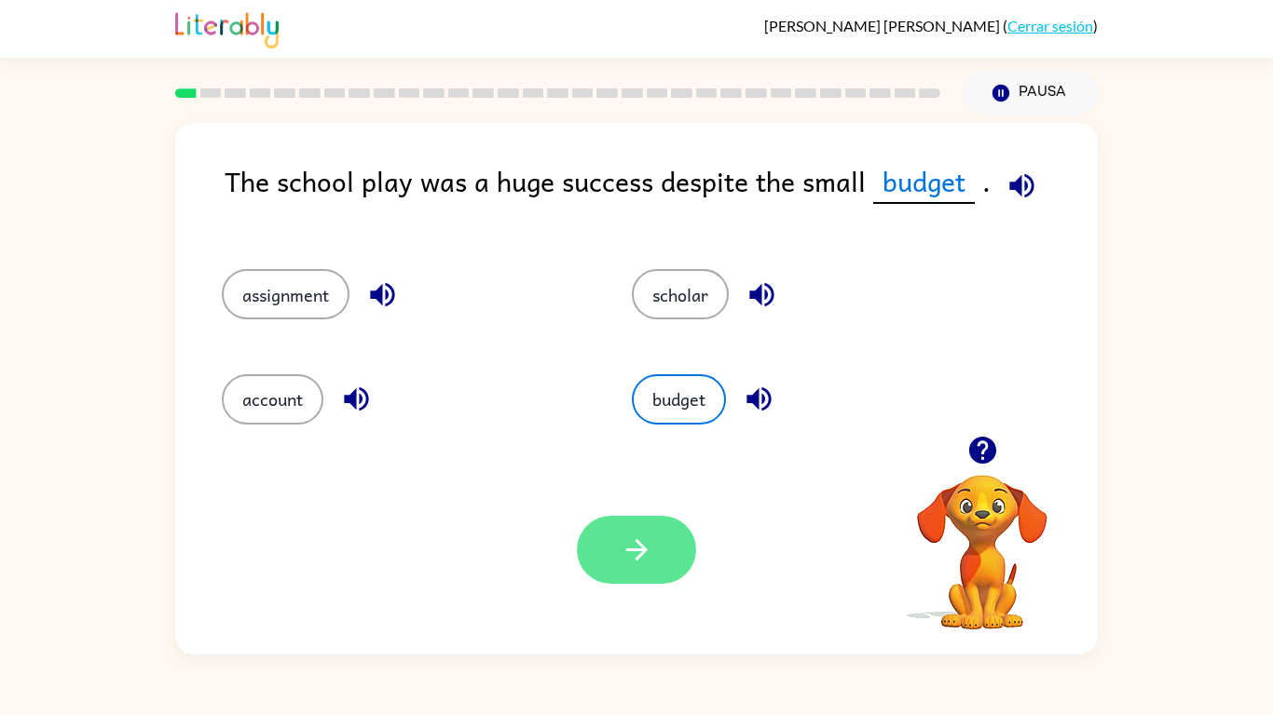
click at [632, 583] on button "button" at bounding box center [636, 550] width 119 height 68
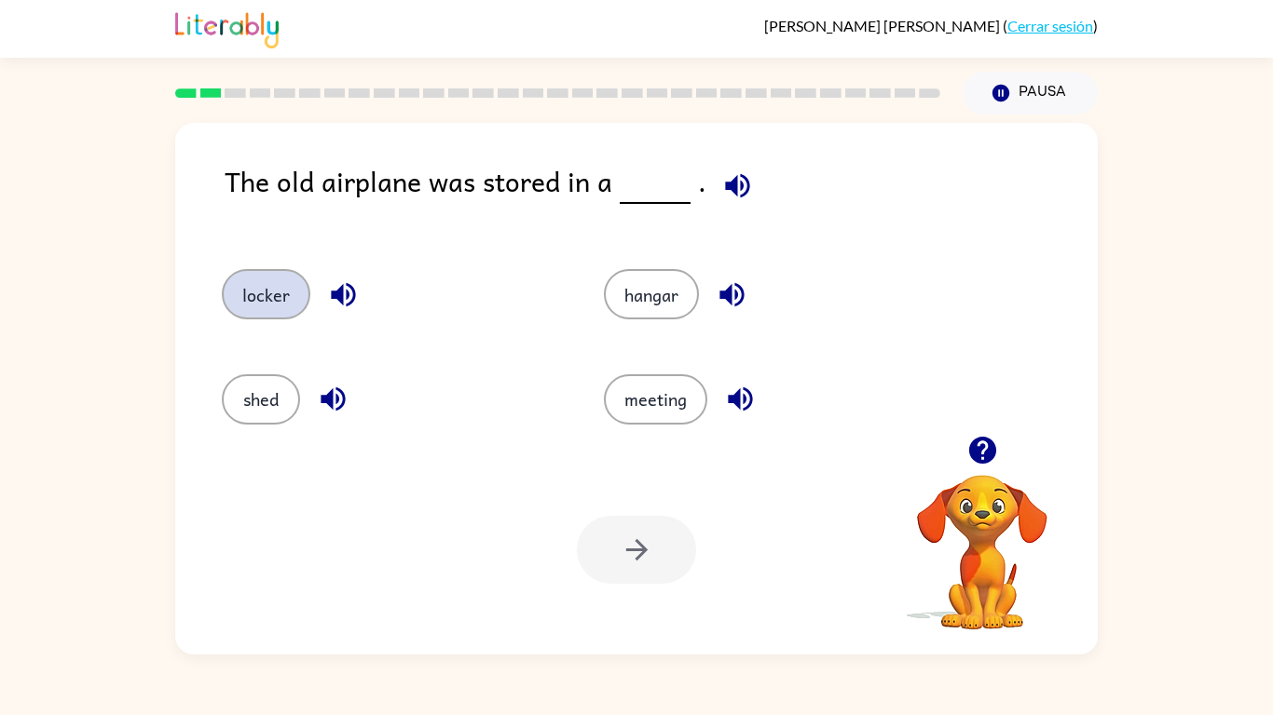
click at [266, 299] on button "locker" at bounding box center [266, 294] width 89 height 50
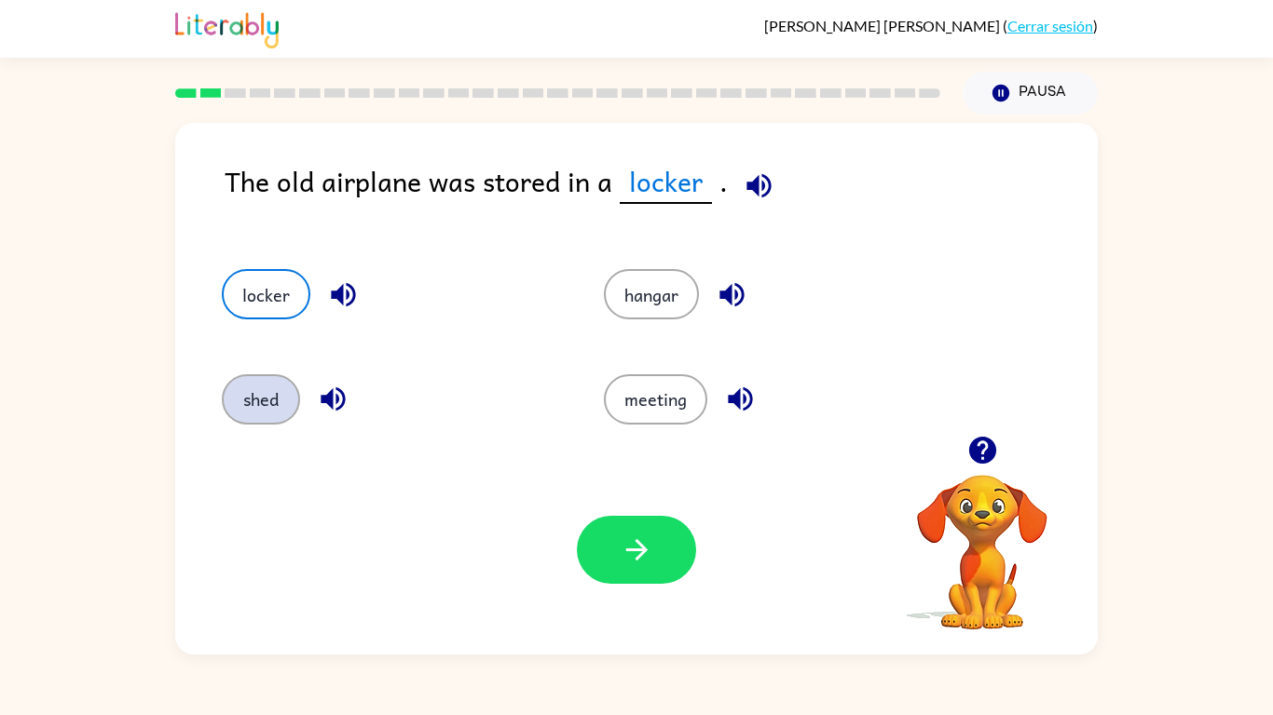
click at [282, 399] on button "shed" at bounding box center [261, 400] width 78 height 50
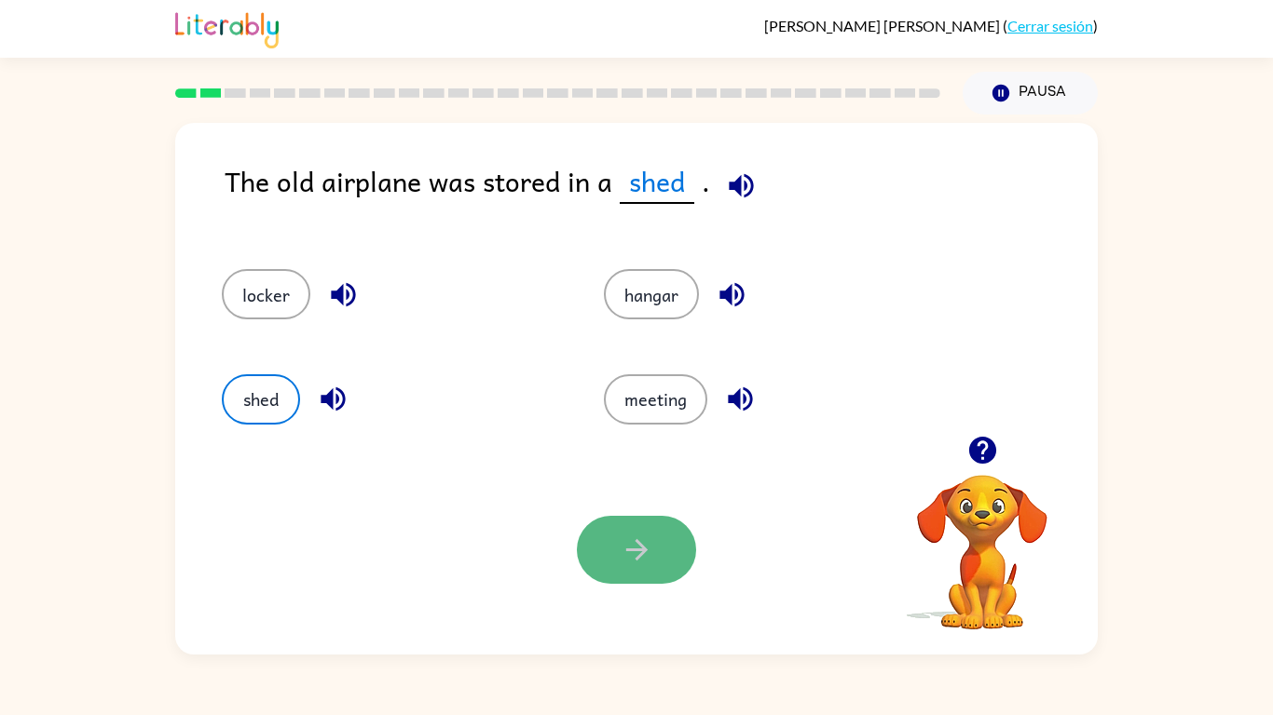
click at [626, 559] on icon "button" at bounding box center [636, 550] width 33 height 33
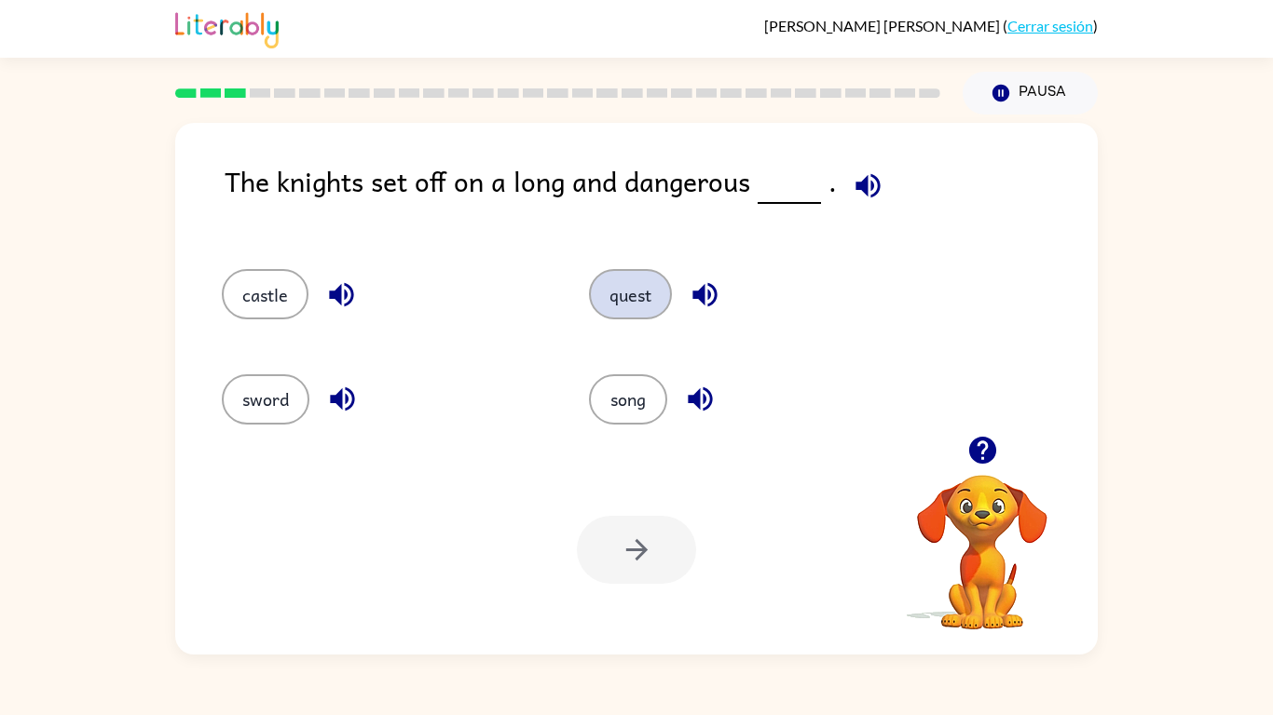
click at [625, 282] on button "quest" at bounding box center [630, 294] width 83 height 50
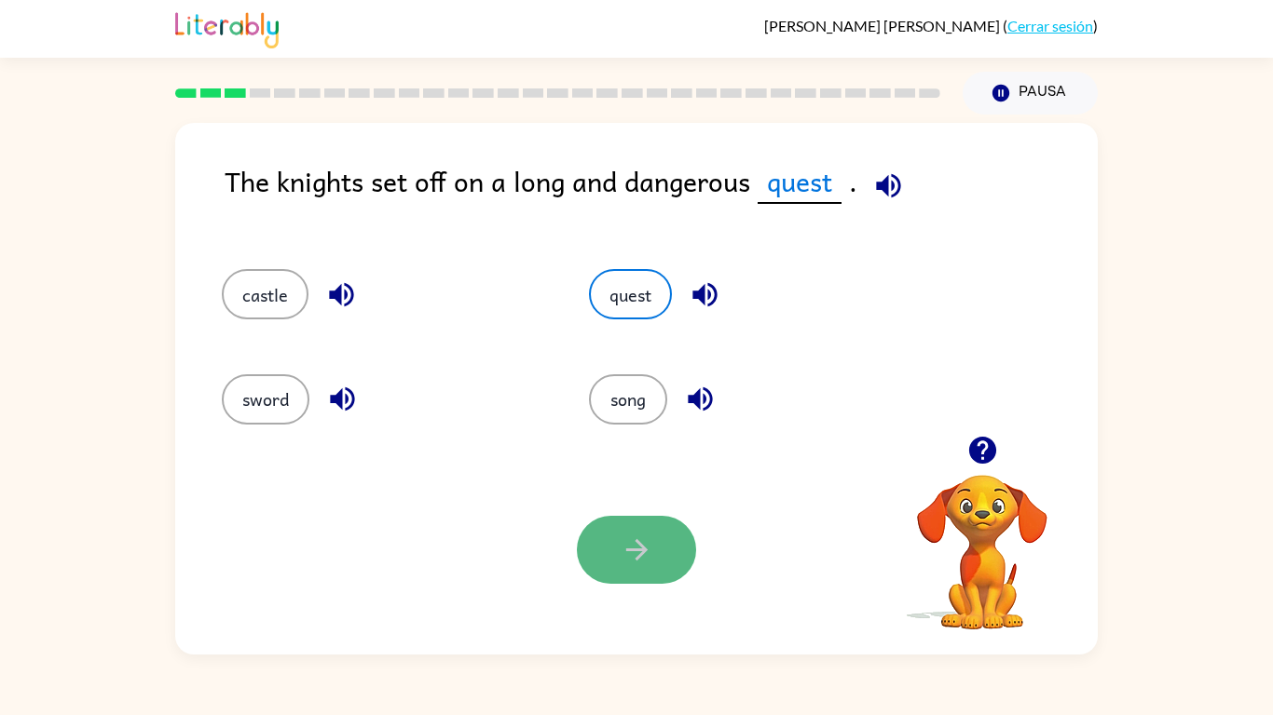
click at [602, 527] on button "button" at bounding box center [636, 550] width 119 height 68
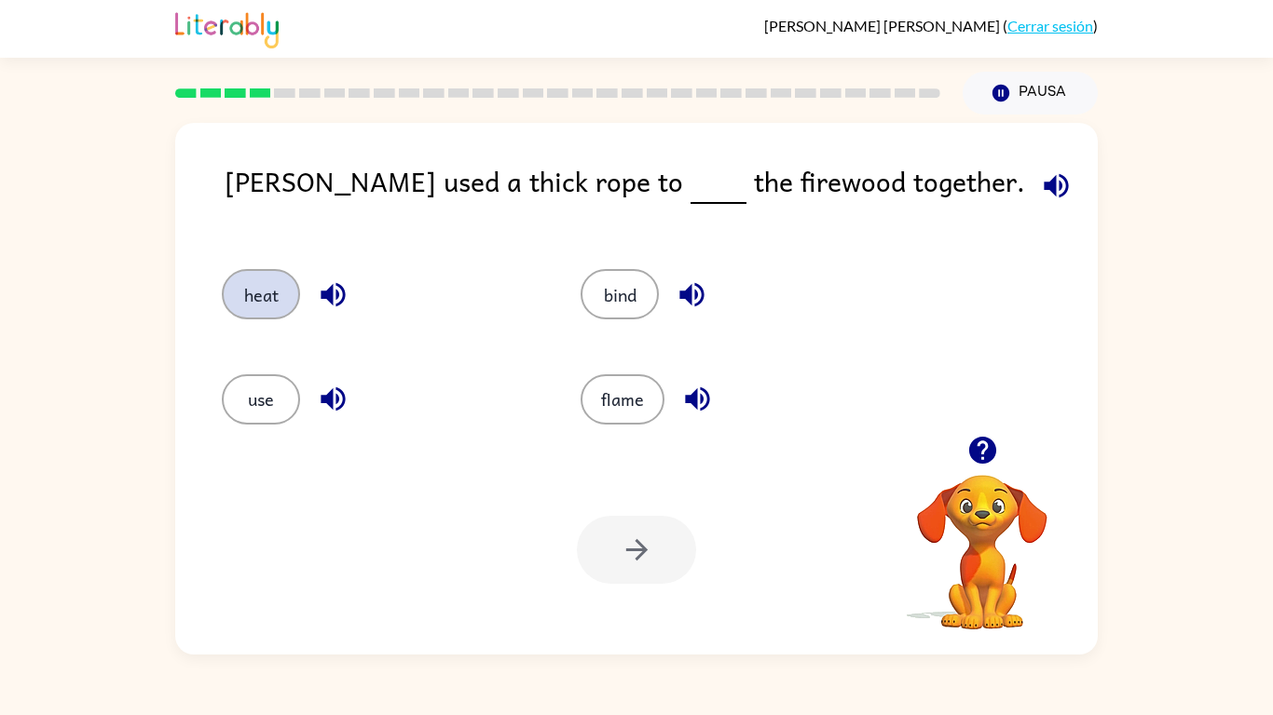
click at [255, 315] on button "heat" at bounding box center [261, 294] width 78 height 50
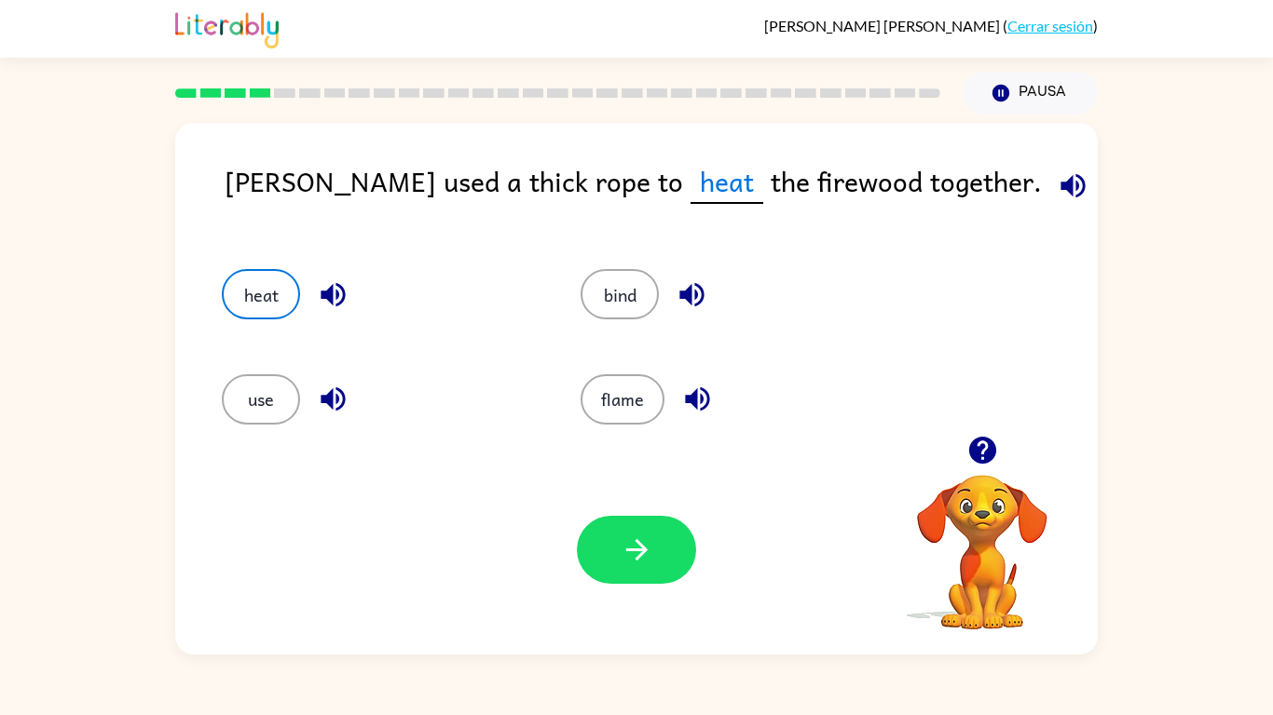
click at [661, 416] on div "flame" at bounding box center [738, 400] width 316 height 50
click at [639, 388] on button "flame" at bounding box center [622, 400] width 84 height 50
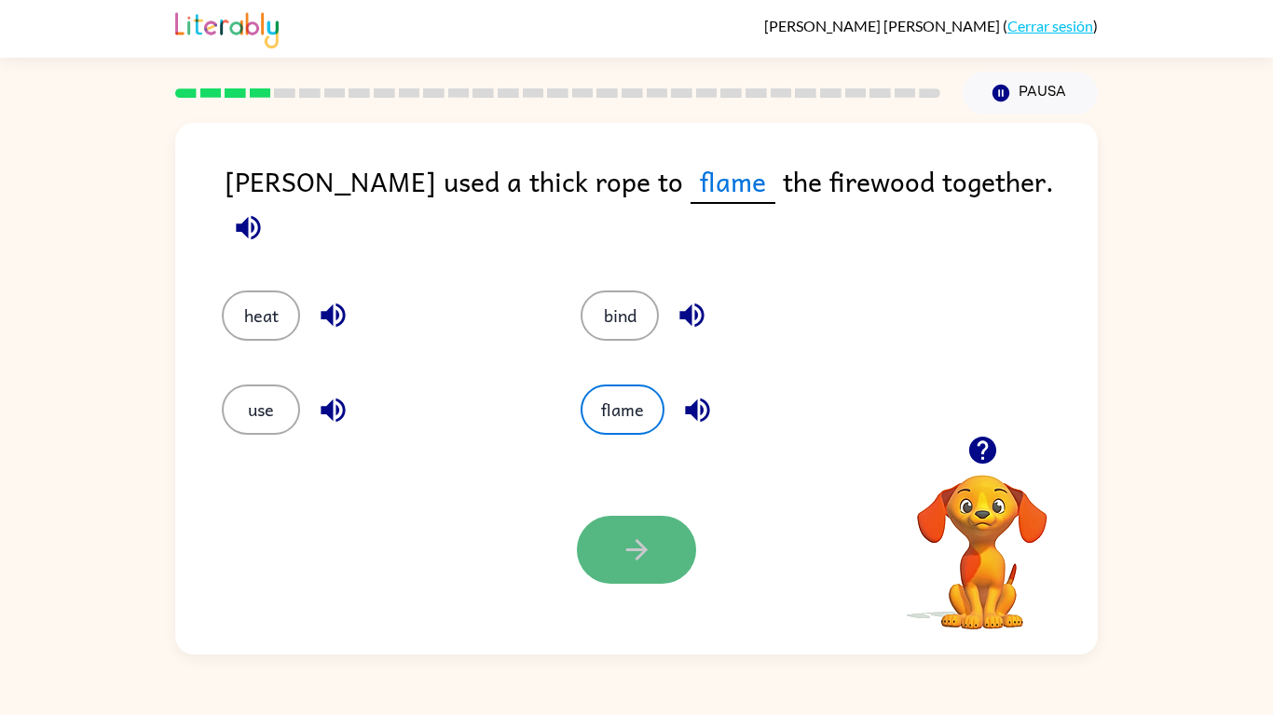
click at [602, 574] on button "button" at bounding box center [636, 550] width 119 height 68
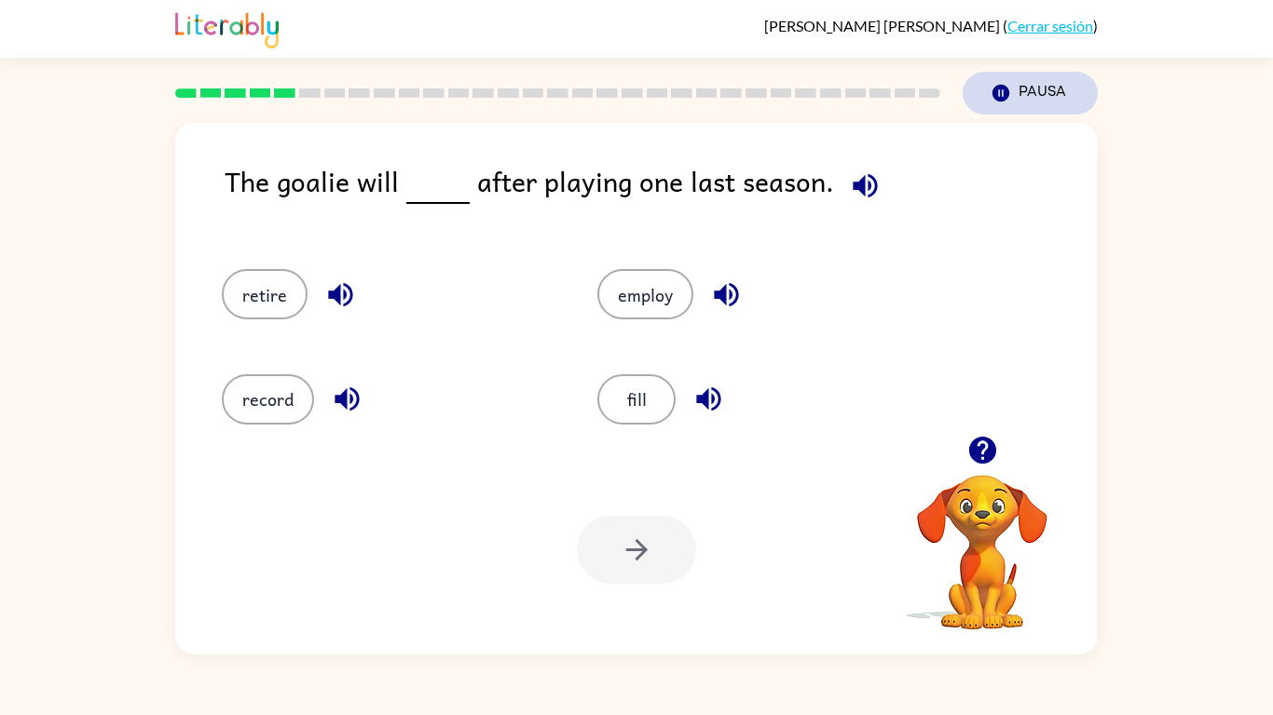
click at [1033, 106] on button "Pausa Pausa" at bounding box center [1029, 93] width 135 height 43
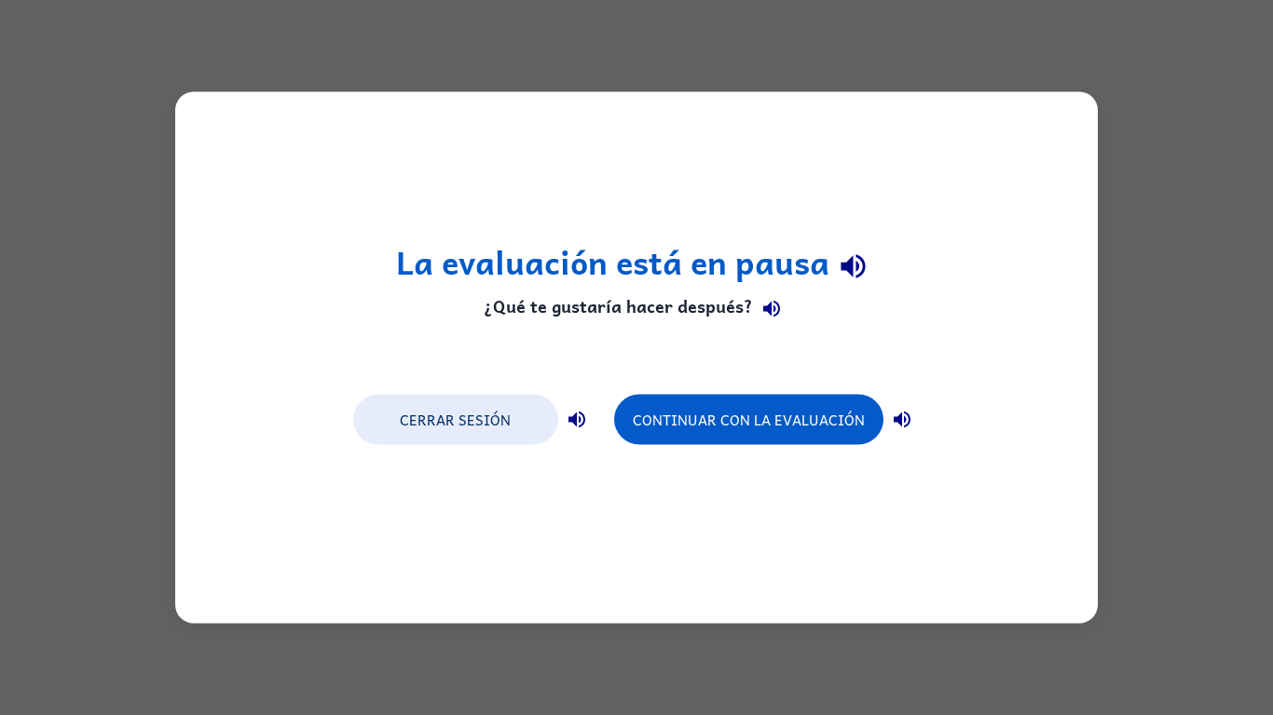
click at [1033, 106] on div "La evaluación está en pausa ¿Qué te gustaría hacer después? Cerrar sesión Conti…" at bounding box center [636, 358] width 922 height 532
click at [722, 469] on div "La evaluación está en pausa ¿Qué te gustaría hacer después? Cerrar sesión Conti…" at bounding box center [636, 358] width 922 height 532
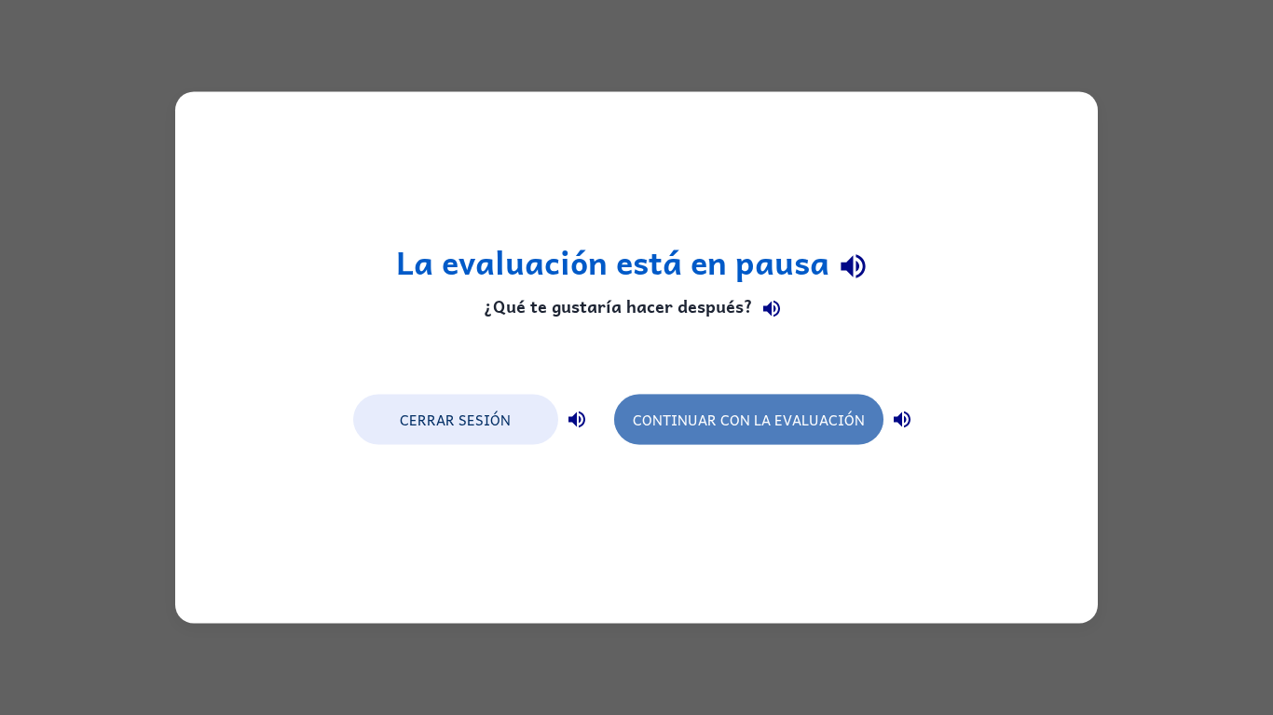
click at [747, 434] on button "Continuar con la evaluación" at bounding box center [748, 420] width 269 height 50
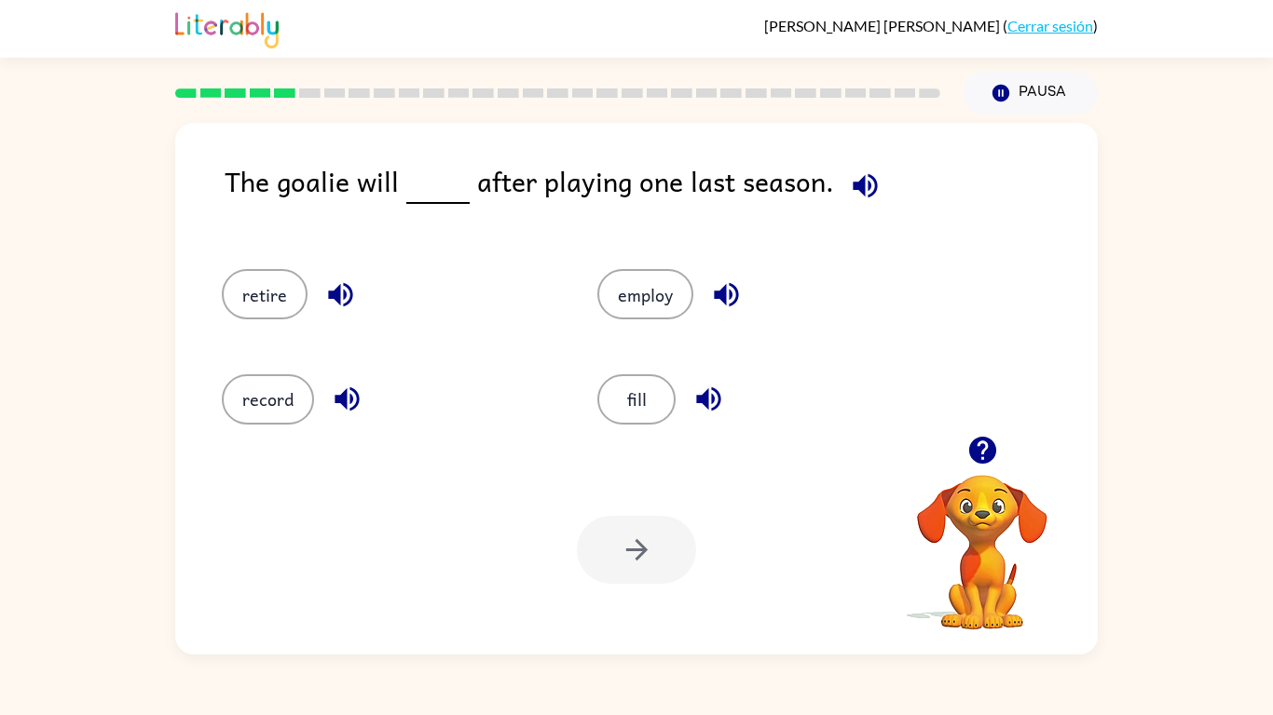
click at [991, 371] on div "retire employ record fill" at bounding box center [636, 338] width 885 height 195
click at [955, 368] on div "retire employ record fill" at bounding box center [636, 338] width 885 height 195
click at [291, 296] on button "retire" at bounding box center [265, 294] width 86 height 50
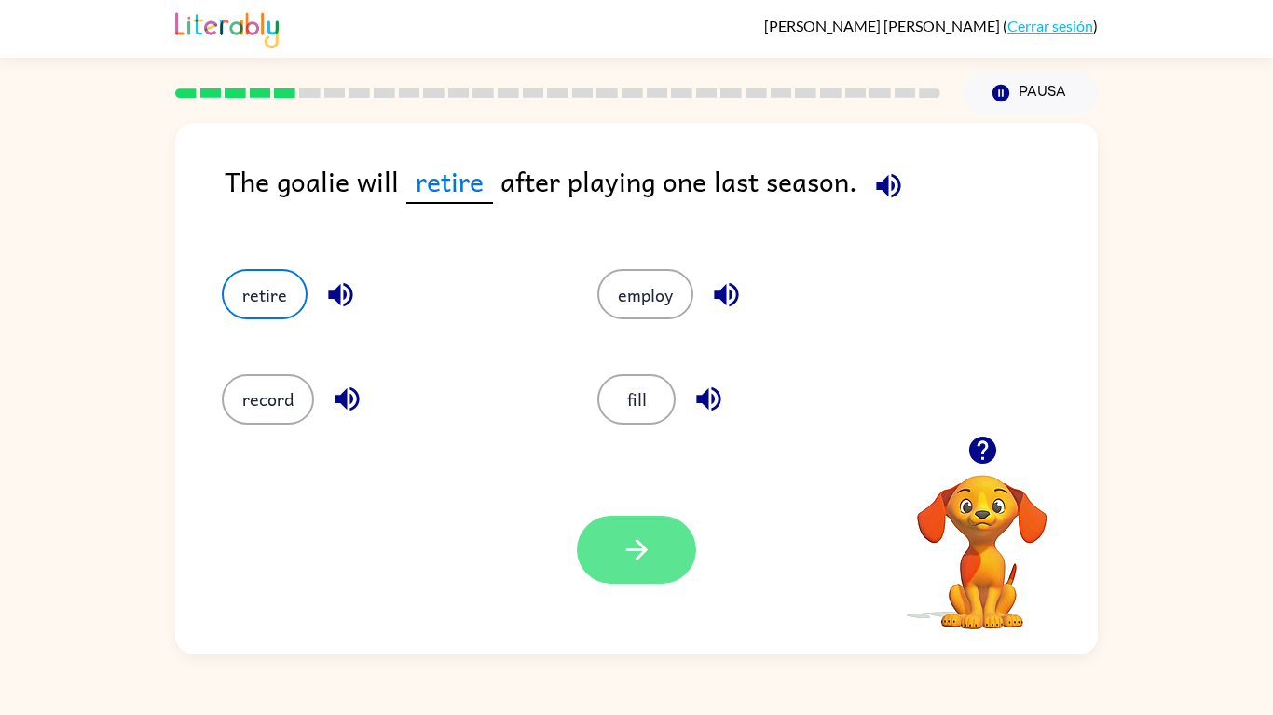
click at [633, 561] on icon "button" at bounding box center [636, 550] width 33 height 33
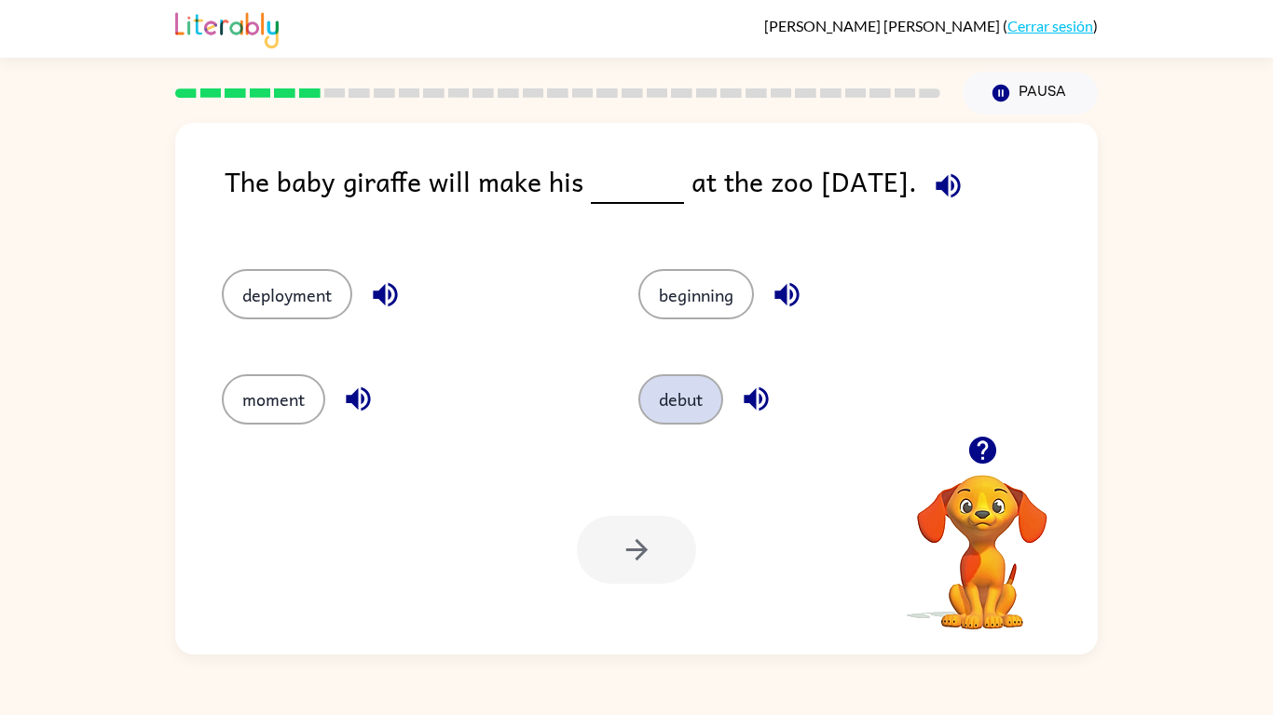
click at [653, 399] on button "debut" at bounding box center [680, 400] width 85 height 50
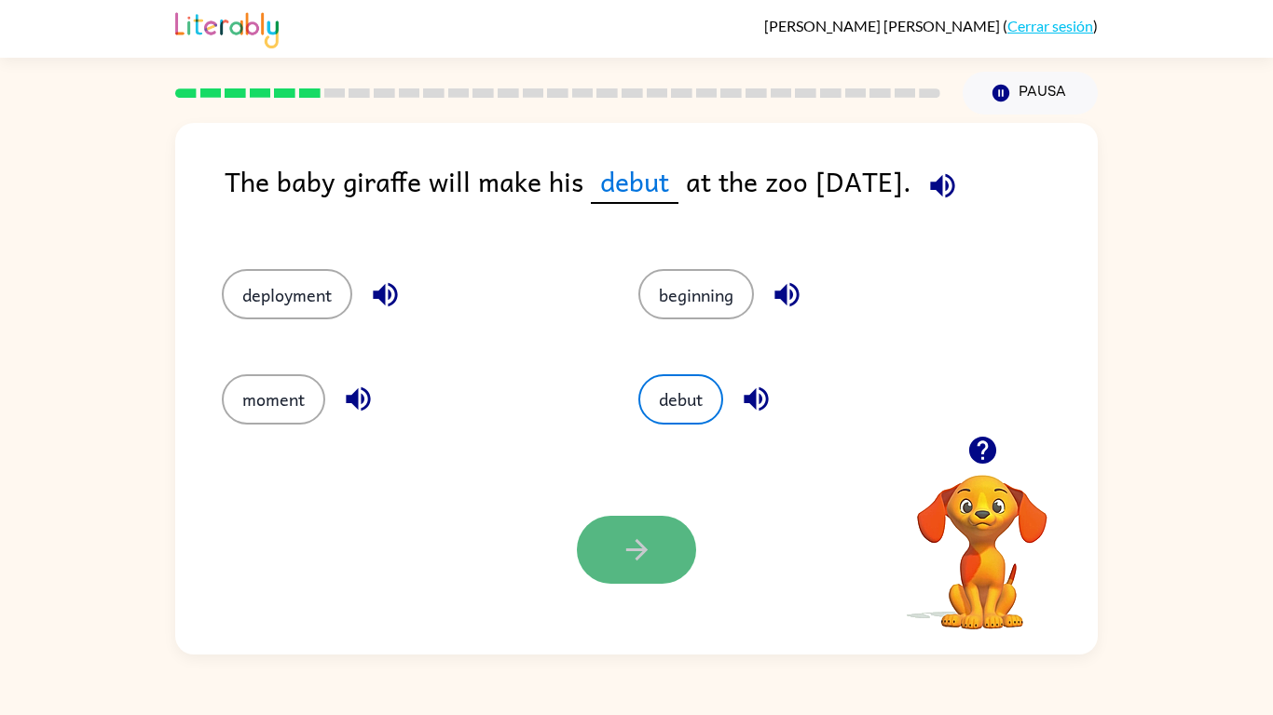
click at [599, 573] on button "button" at bounding box center [636, 550] width 119 height 68
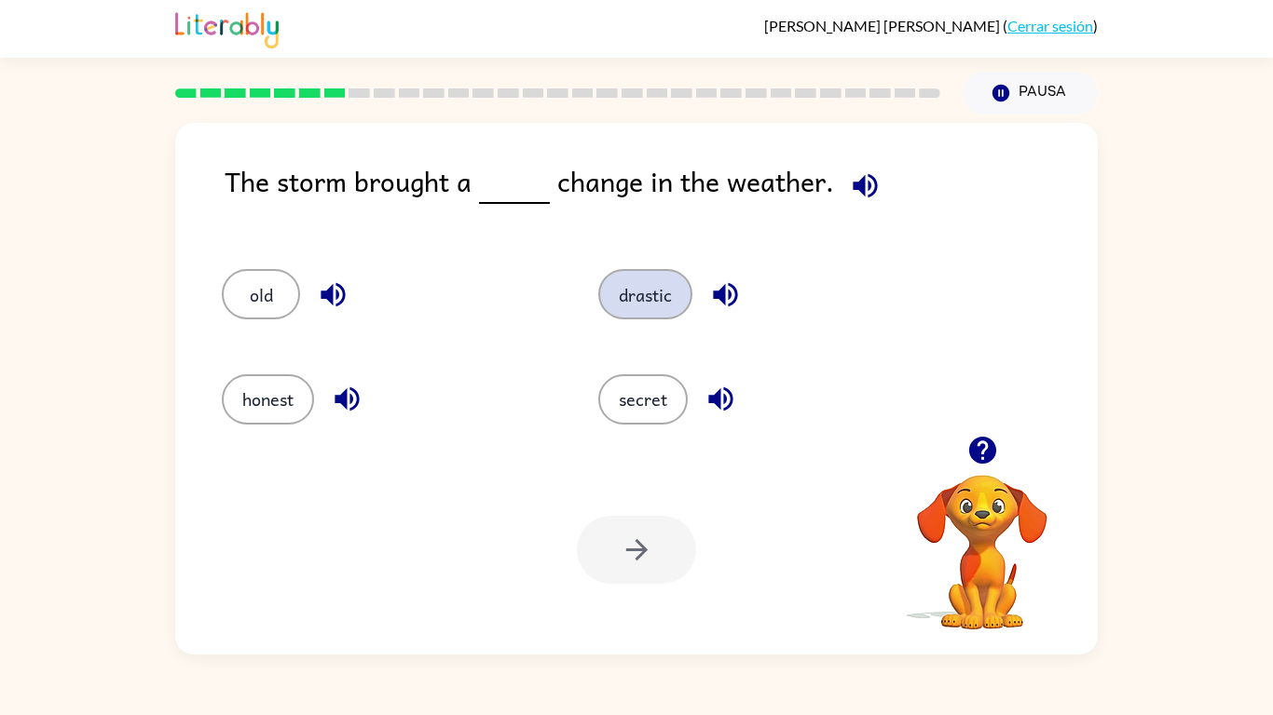
click at [643, 282] on button "drastic" at bounding box center [645, 294] width 94 height 50
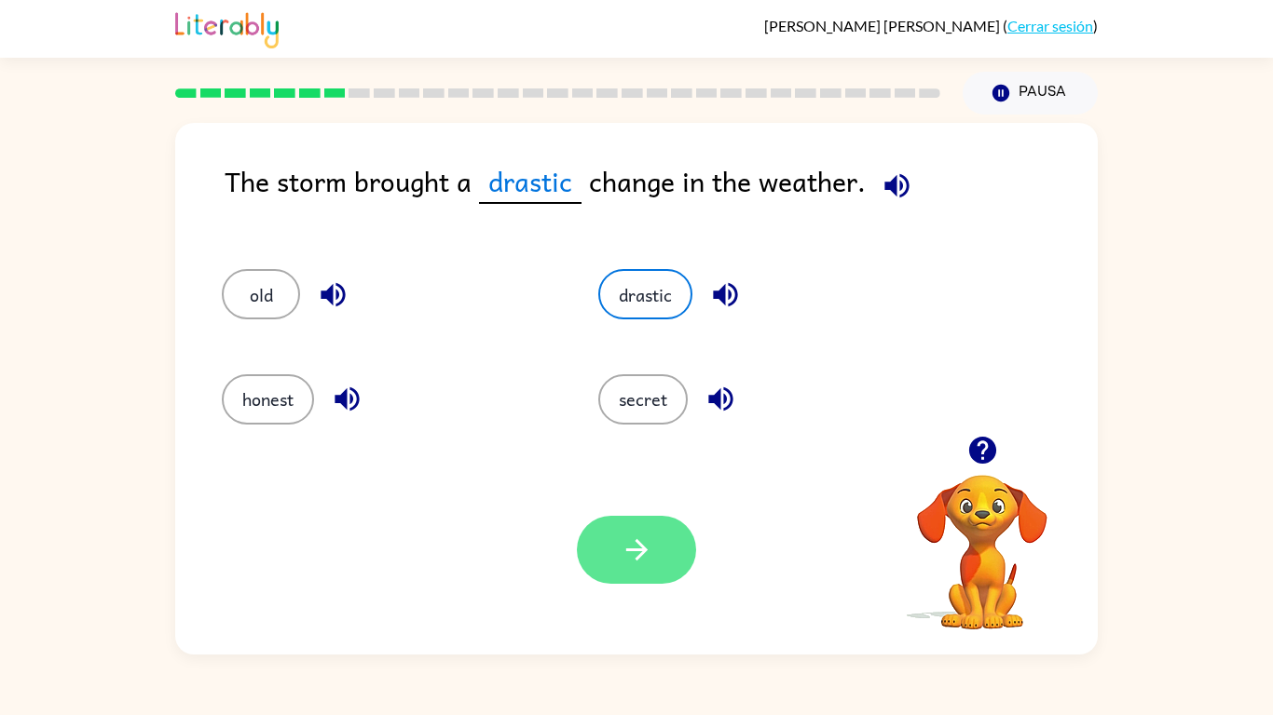
click at [620, 538] on icon "button" at bounding box center [636, 550] width 33 height 33
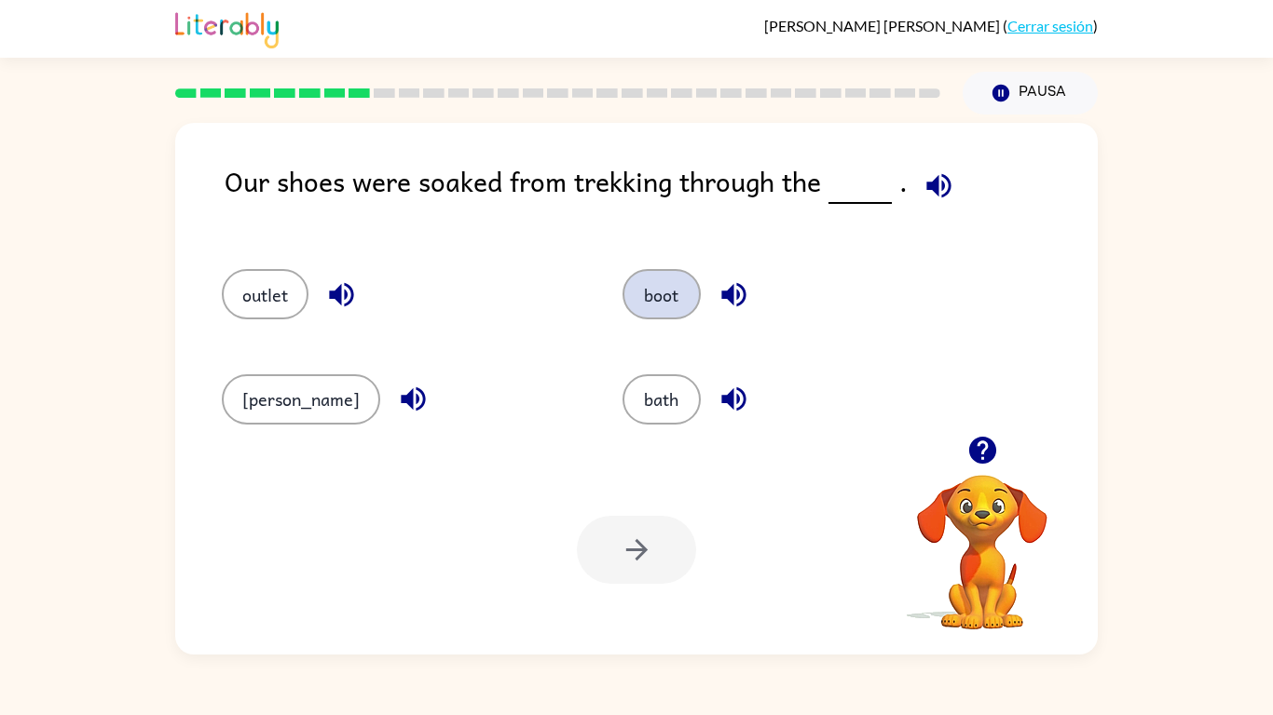
click at [643, 309] on button "boot" at bounding box center [661, 294] width 78 height 50
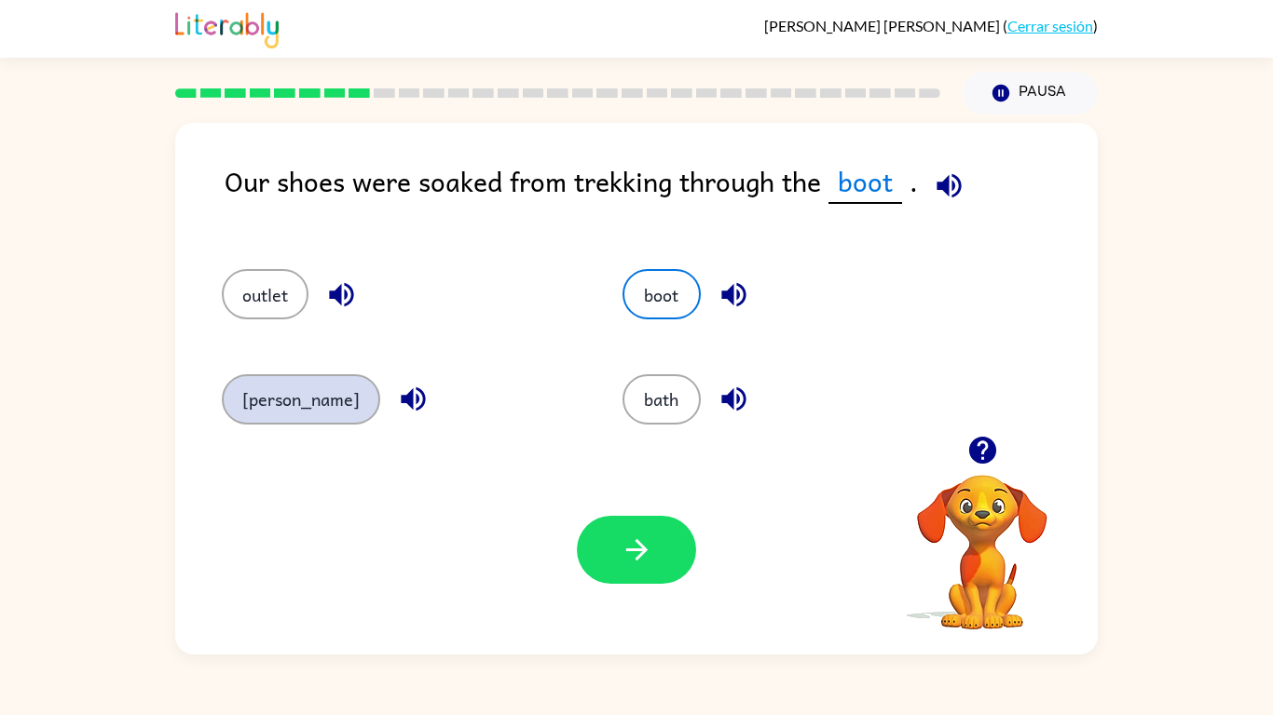
click at [275, 396] on button "[PERSON_NAME]" at bounding box center [301, 400] width 158 height 50
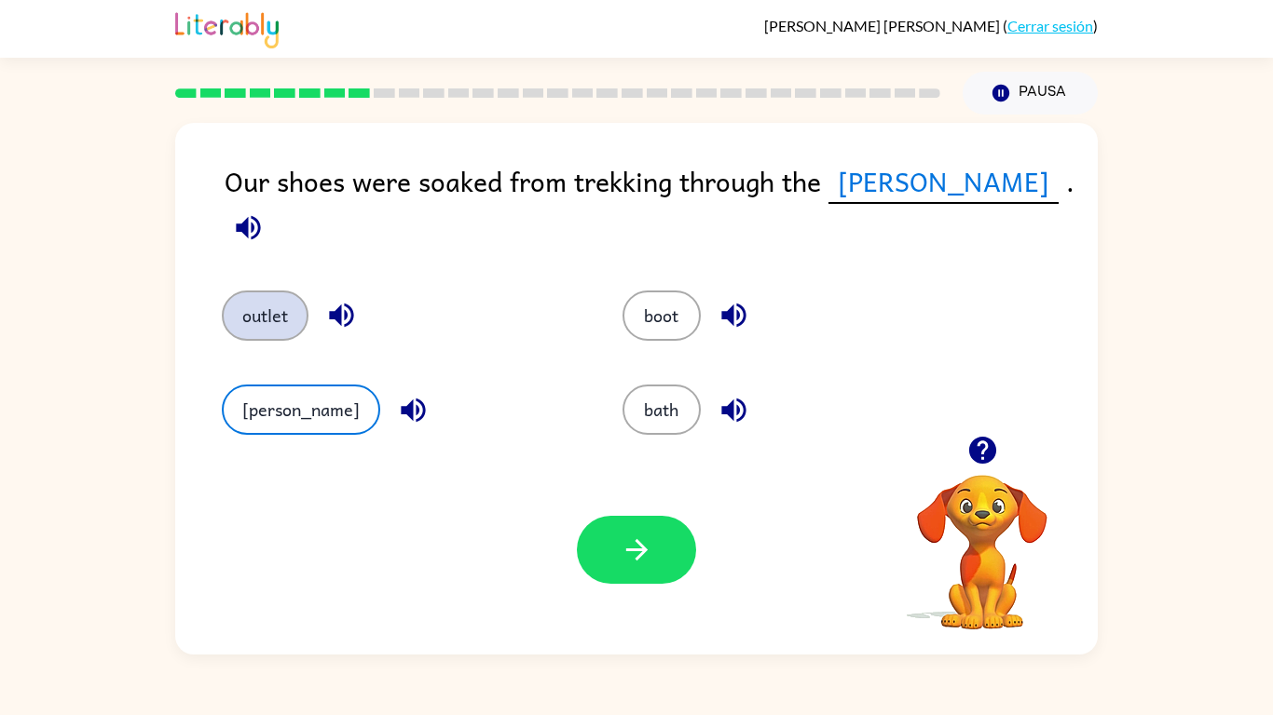
click at [291, 291] on button "outlet" at bounding box center [265, 316] width 87 height 50
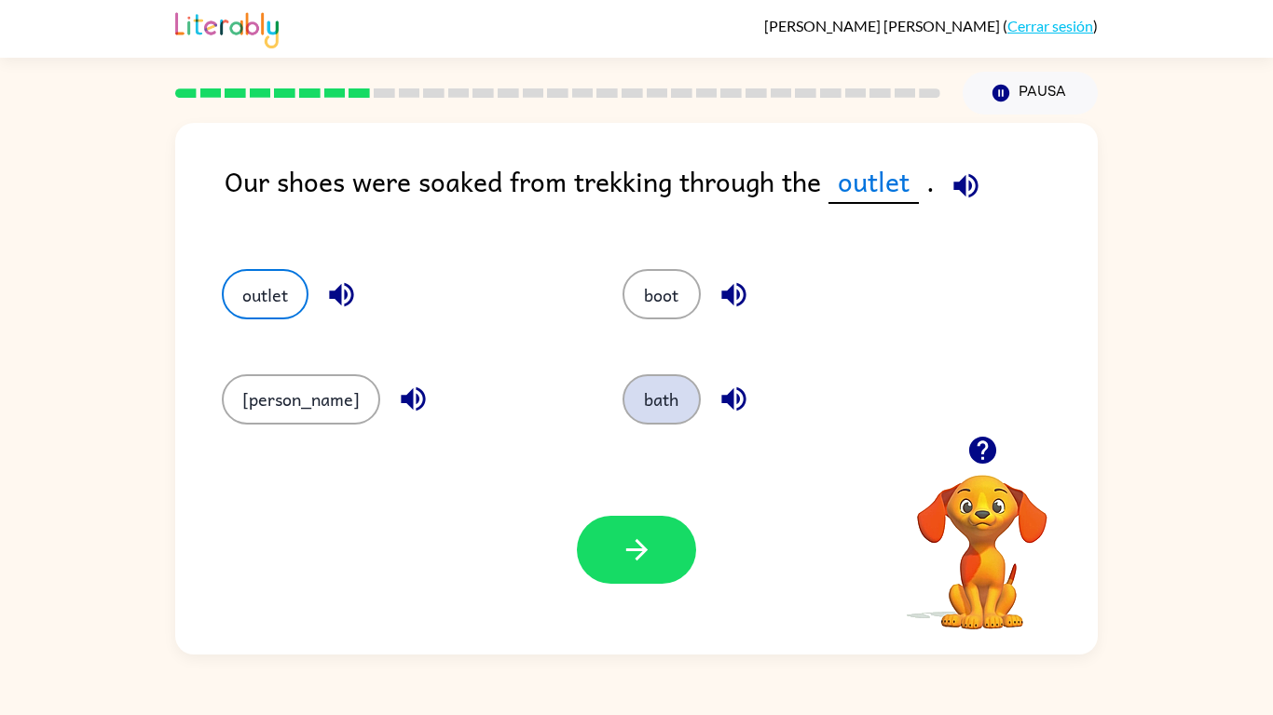
click at [649, 407] on button "bath" at bounding box center [661, 400] width 78 height 50
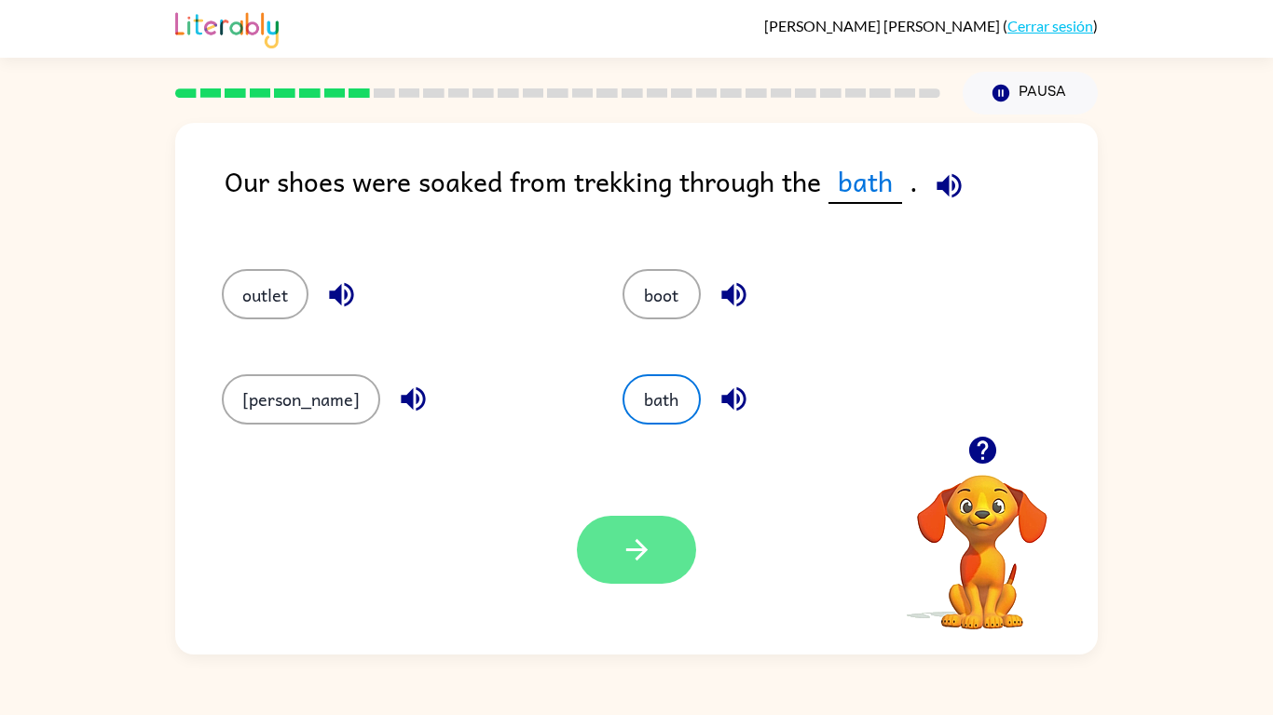
click at [647, 561] on icon "button" at bounding box center [636, 550] width 33 height 33
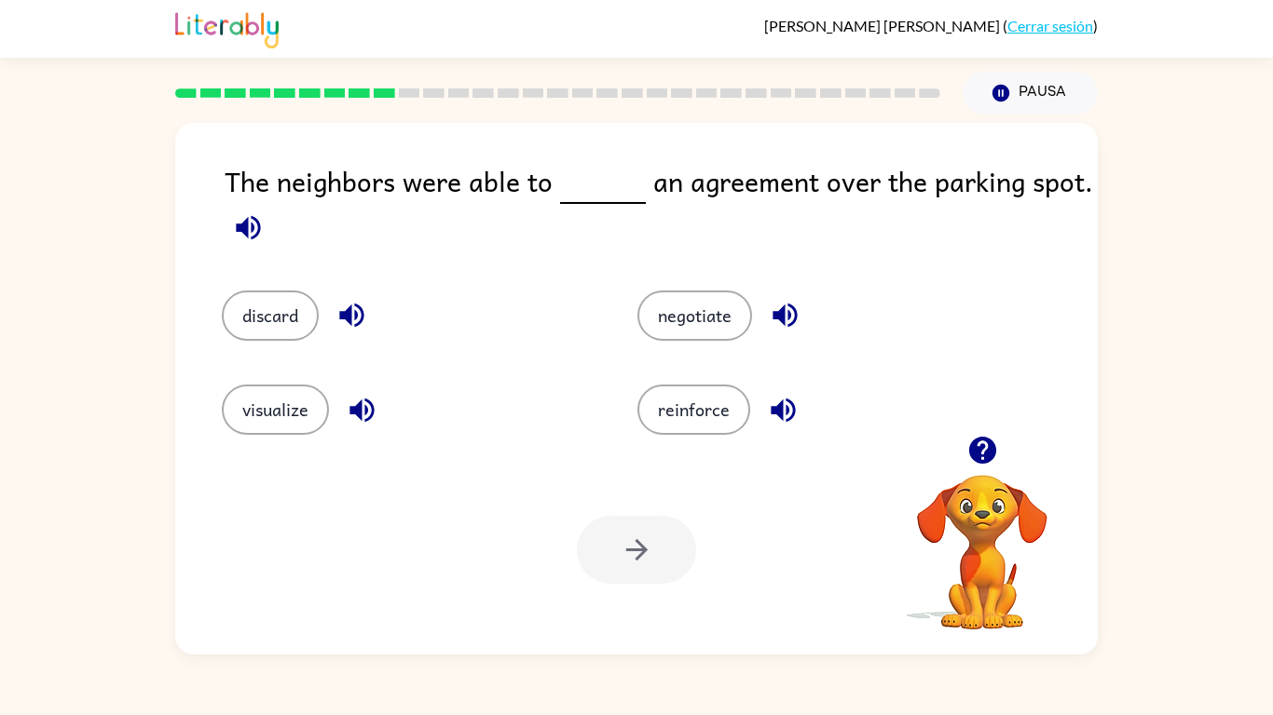
click at [1156, 238] on div "The neighbors were able to an agreement over the parking spot. discard negotiat…" at bounding box center [636, 385] width 1273 height 540
click at [1090, 335] on div "The neighbors were able to an agreement over the parking spot. discard negotiat…" at bounding box center [636, 389] width 922 height 532
click at [808, 210] on div "The neighbors were able to an agreement over the parking spot." at bounding box center [661, 206] width 873 height 93
click at [1168, 303] on div "The neighbors were able to an agreement over the parking spot. discard negotiat…" at bounding box center [636, 385] width 1273 height 540
click at [574, 527] on div "Tu navegador debe admitir la reproducción de archivos .mp4 para usar Literably.…" at bounding box center [636, 550] width 922 height 210
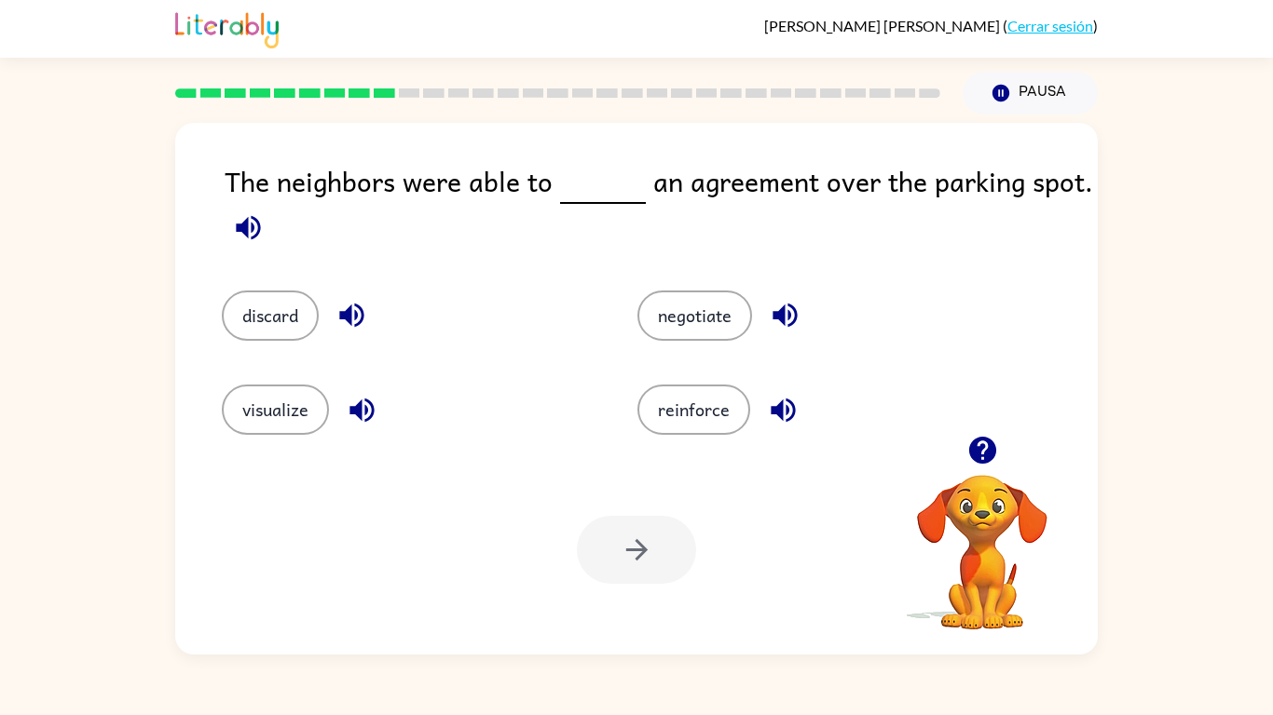
click at [31, 333] on div "The neighbors were able to an agreement over the parking spot. discard negotiat…" at bounding box center [636, 385] width 1273 height 540
click at [661, 320] on button "negotiate" at bounding box center [694, 316] width 115 height 50
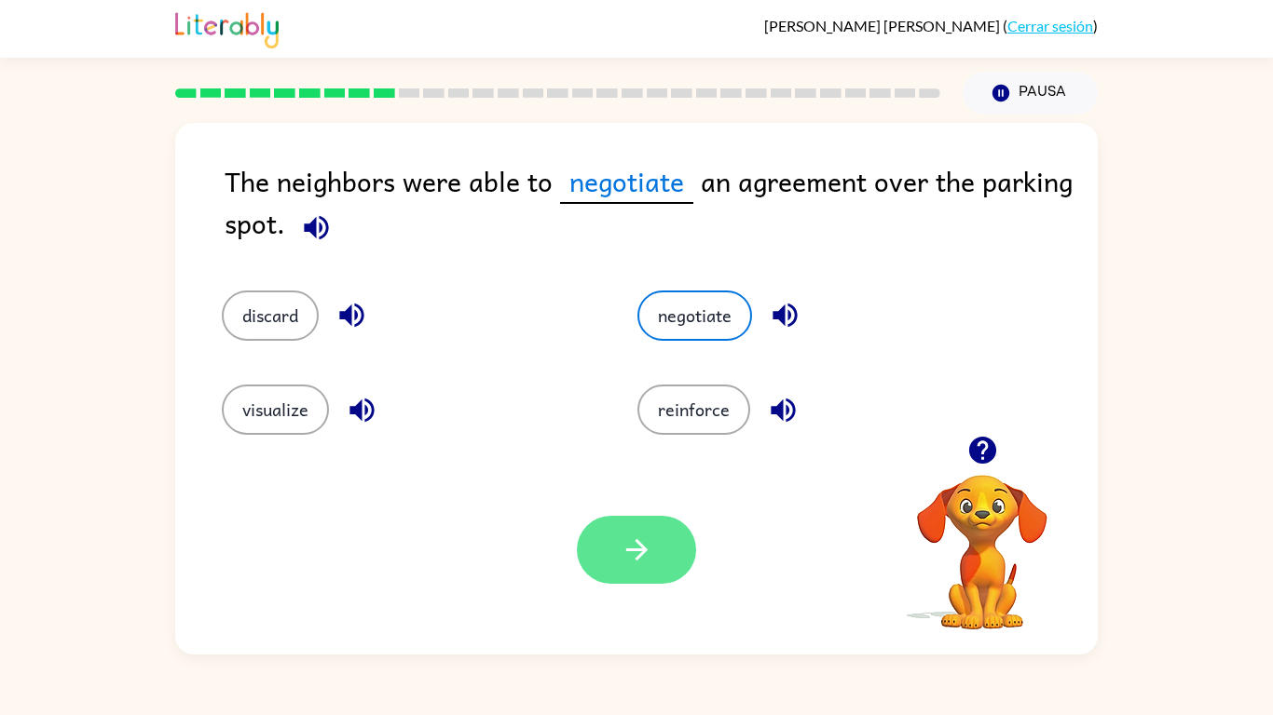
click at [607, 524] on button "button" at bounding box center [636, 550] width 119 height 68
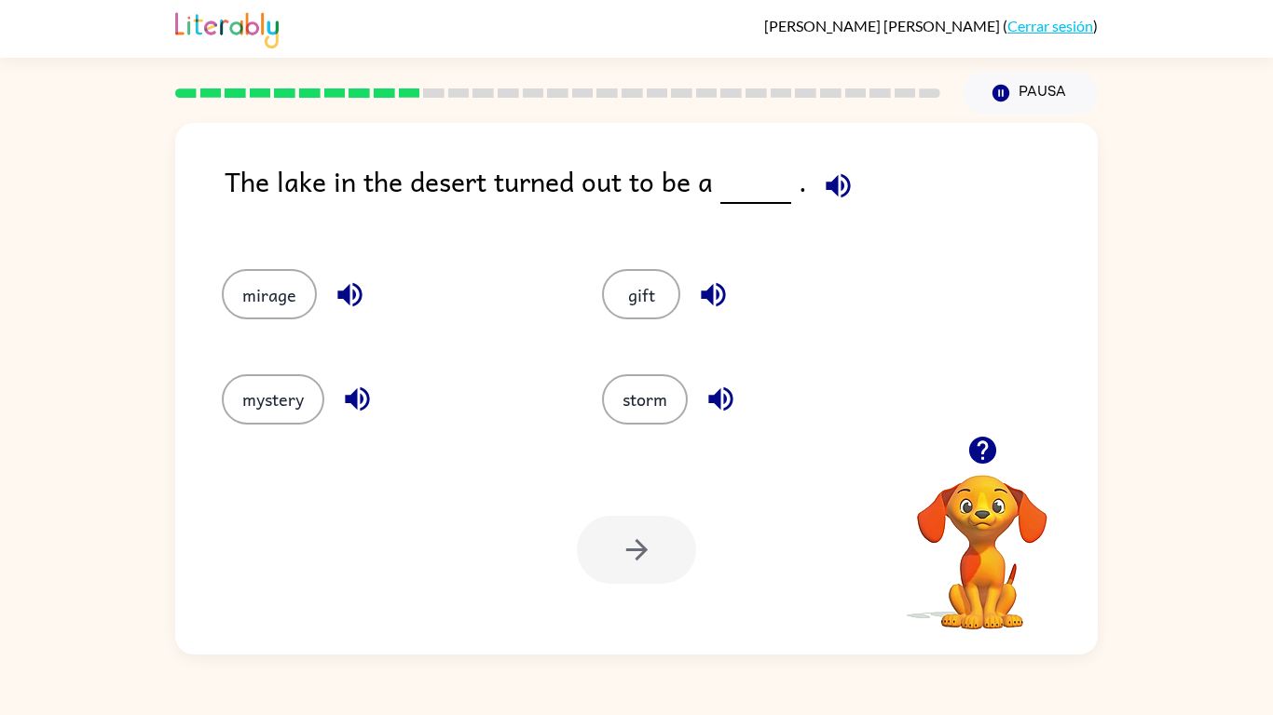
click at [335, 288] on icon "button" at bounding box center [350, 295] width 33 height 33
click at [267, 314] on button "mirage" at bounding box center [269, 294] width 95 height 50
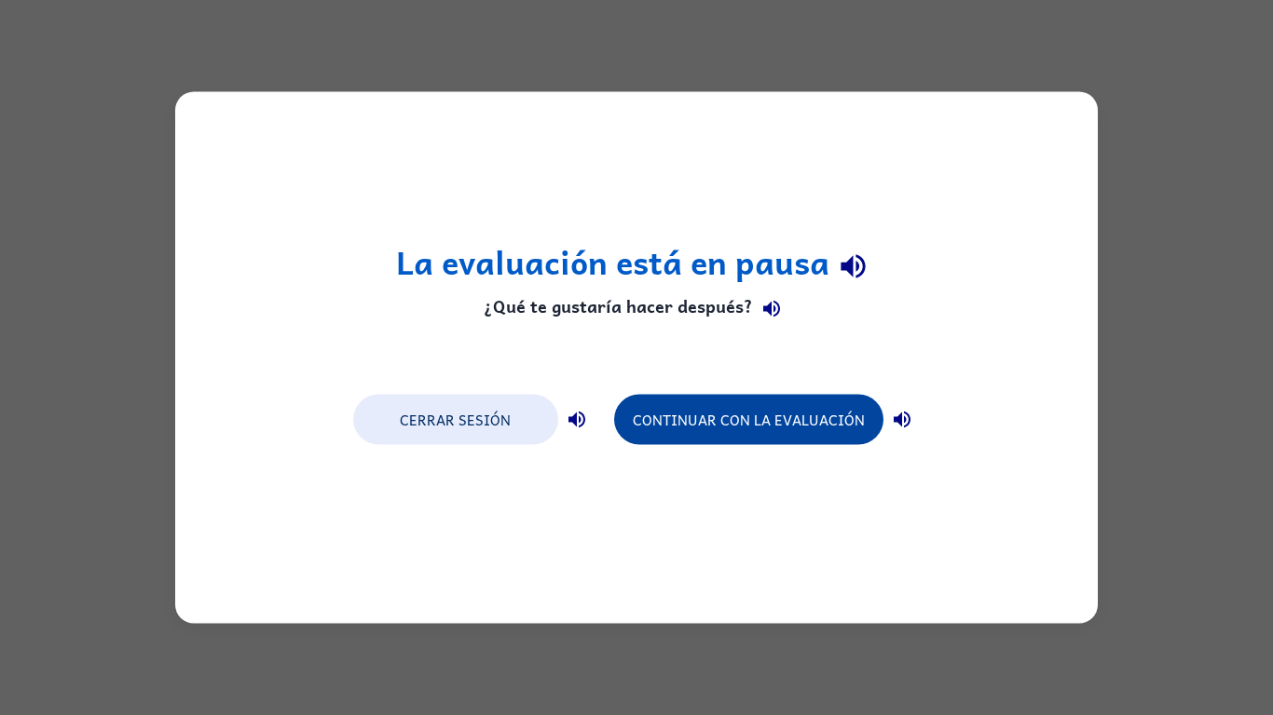
click at [761, 425] on button "Continuar con la evaluación" at bounding box center [748, 420] width 269 height 50
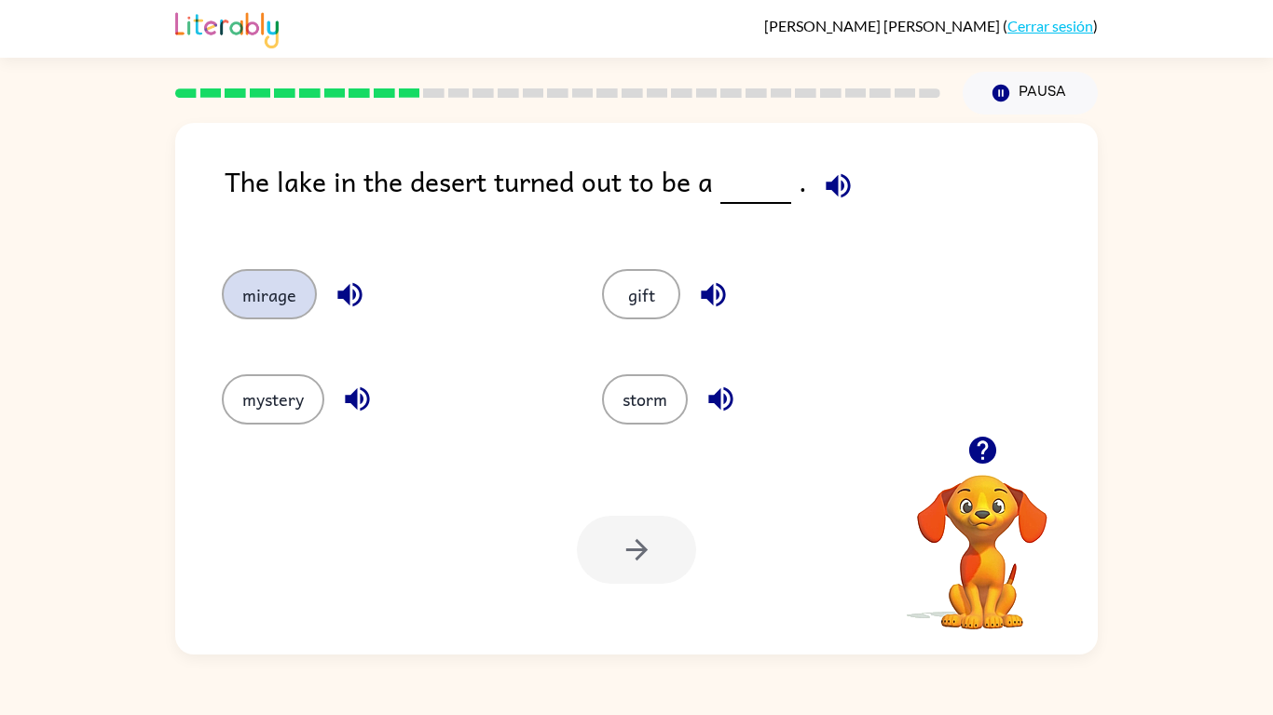
click at [262, 303] on button "mirage" at bounding box center [269, 294] width 95 height 50
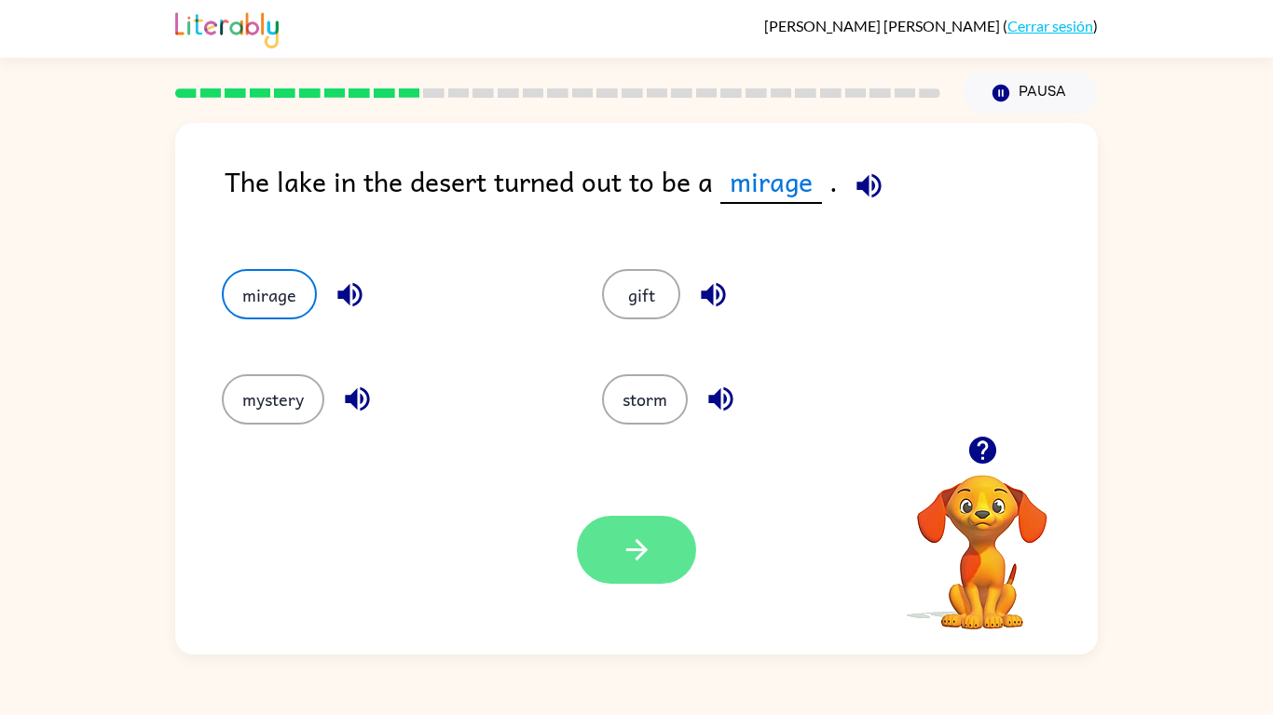
click at [637, 554] on icon "button" at bounding box center [636, 550] width 33 height 33
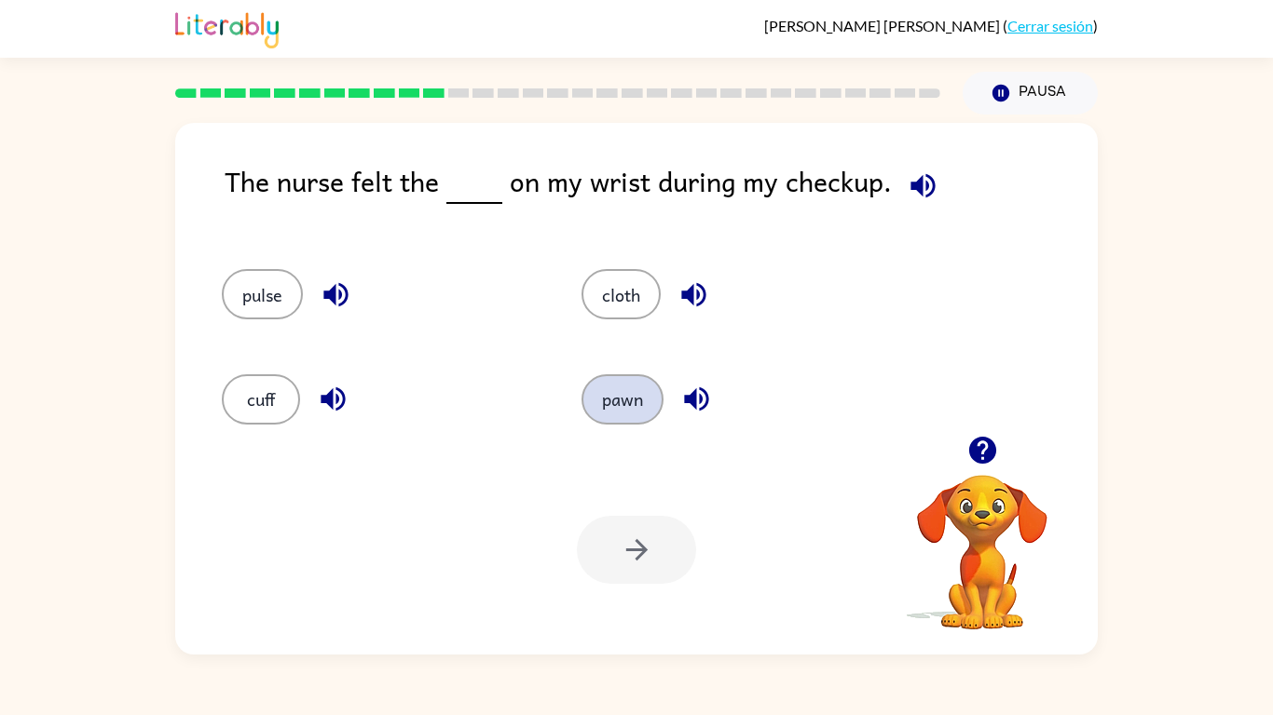
click at [610, 422] on button "pawn" at bounding box center [622, 400] width 82 height 50
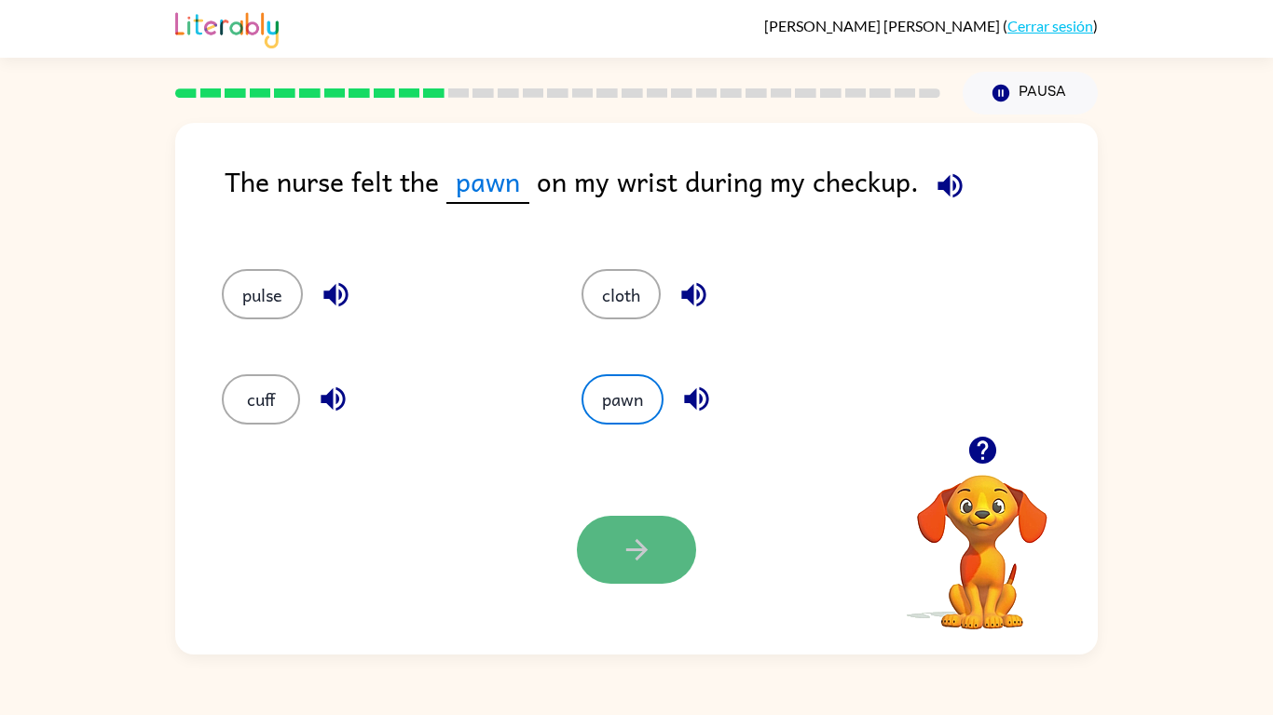
click at [647, 576] on button "button" at bounding box center [636, 550] width 119 height 68
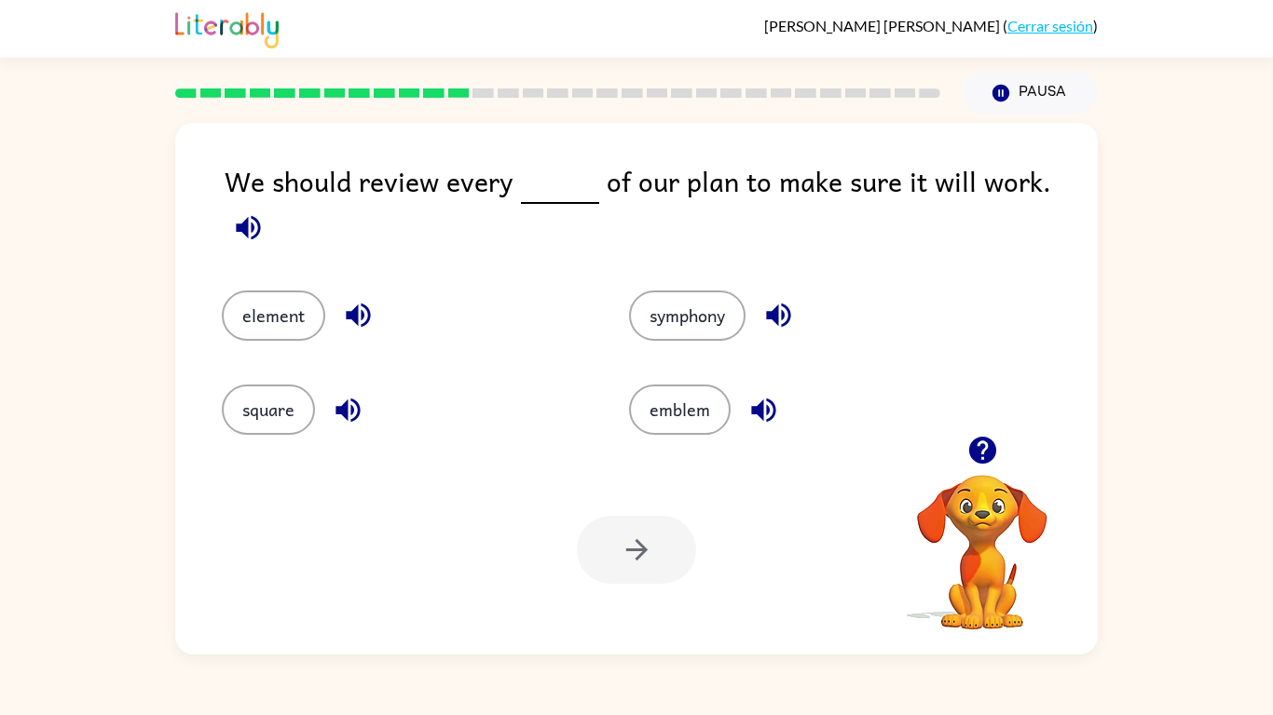
click at [265, 211] on icon "button" at bounding box center [248, 227] width 33 height 33
click at [231, 304] on button "element" at bounding box center [273, 316] width 103 height 50
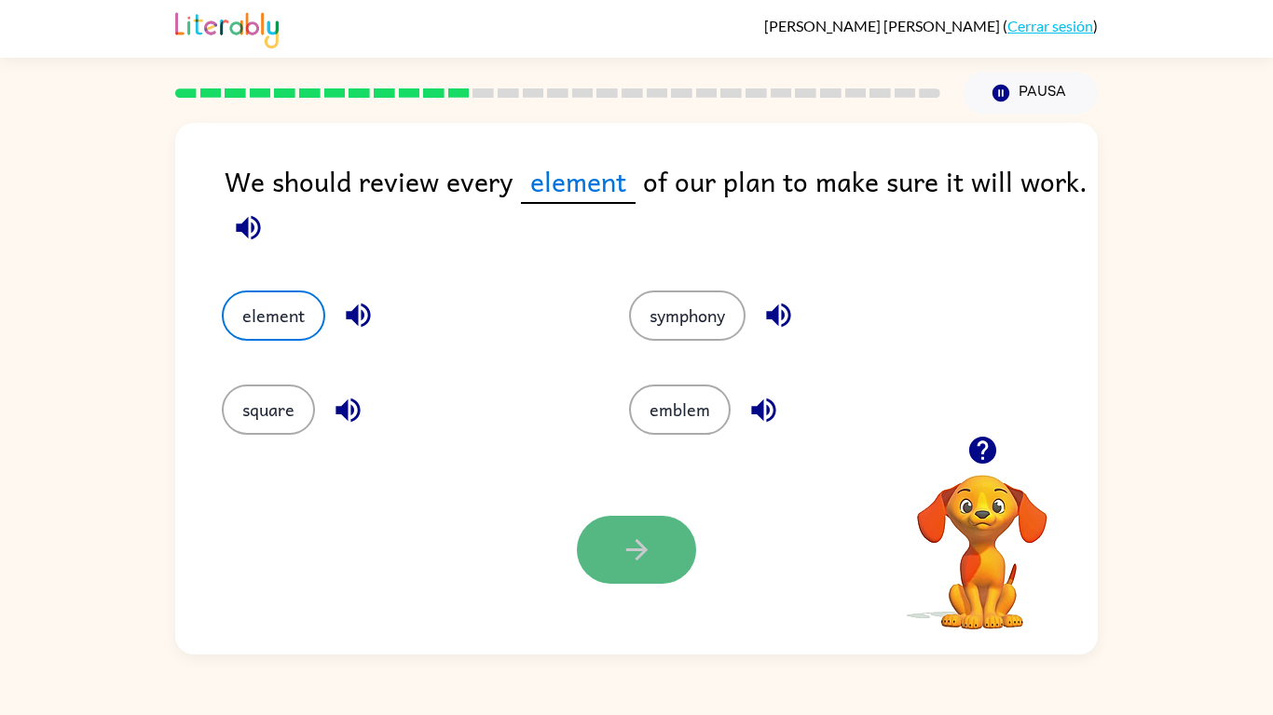
click at [606, 565] on button "button" at bounding box center [636, 550] width 119 height 68
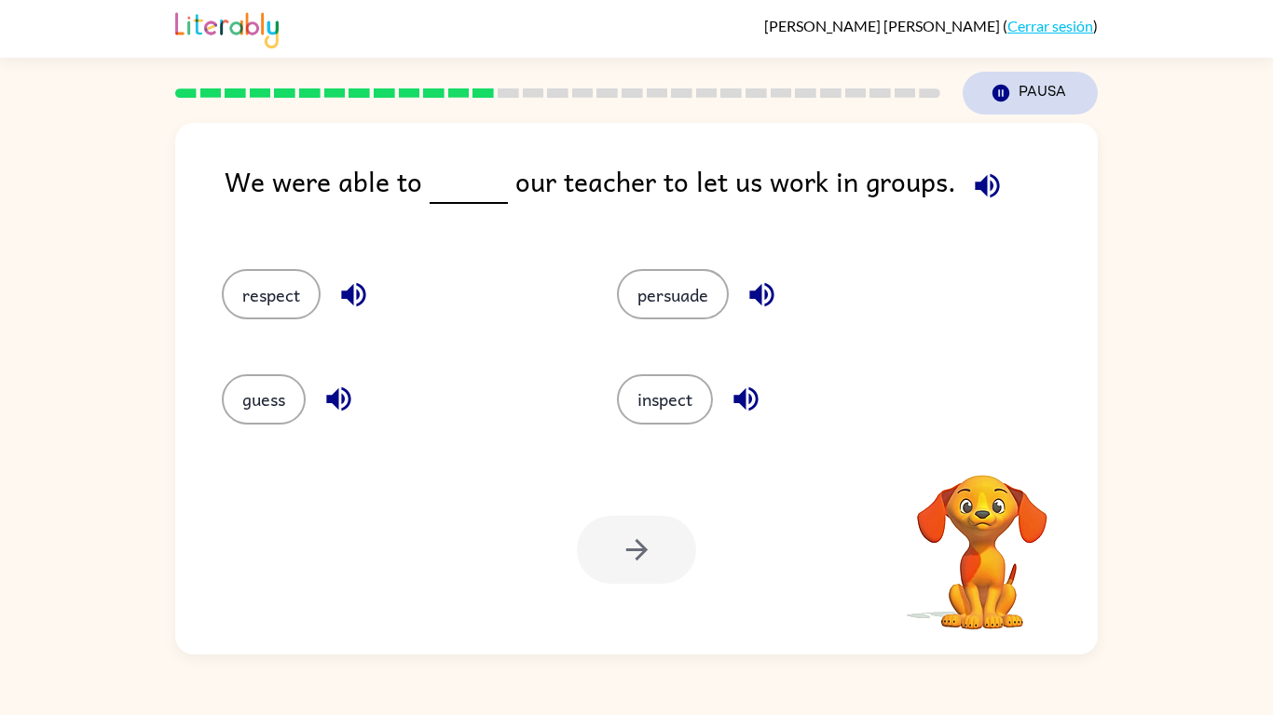
click at [1029, 112] on button "Pausa Pausa" at bounding box center [1029, 93] width 135 height 43
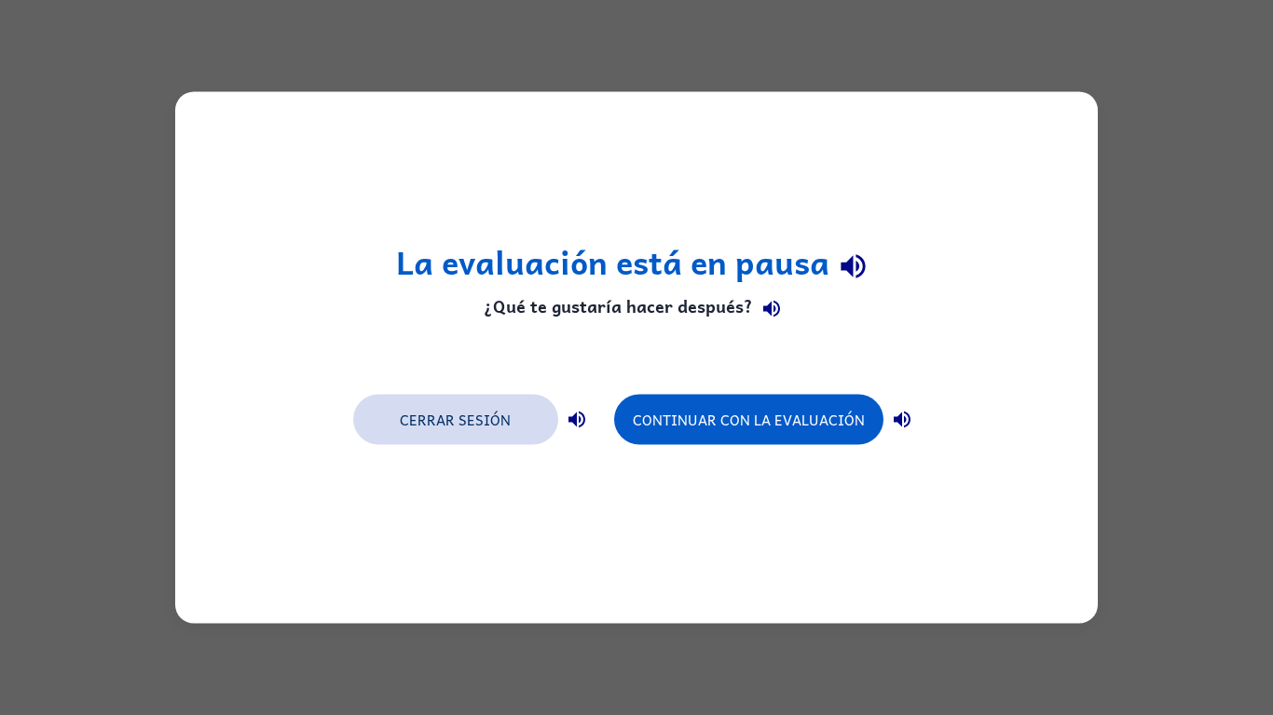
click at [475, 419] on button "Cerrar sesión" at bounding box center [455, 420] width 205 height 50
